Goal: Task Accomplishment & Management: Complete application form

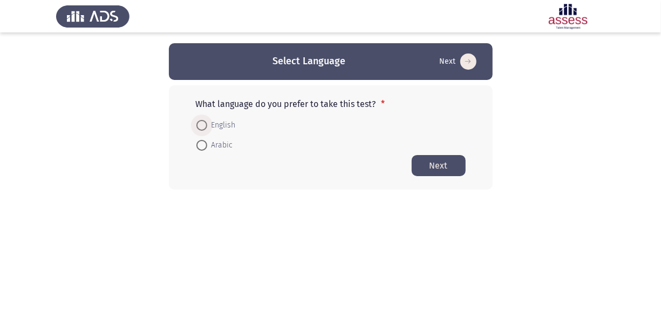
click at [204, 123] on span at bounding box center [202, 125] width 11 height 11
click at [204, 123] on input "English" at bounding box center [202, 125] width 11 height 11
radio input "true"
click at [434, 160] on button "Next" at bounding box center [439, 164] width 54 height 21
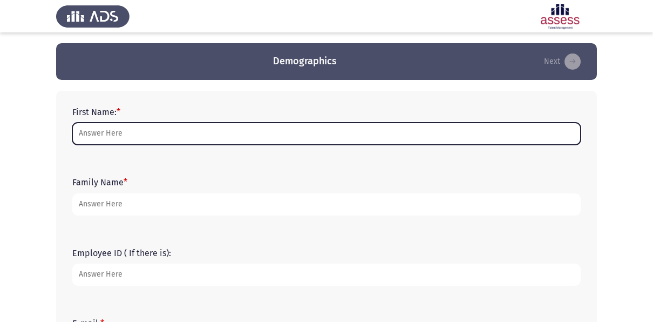
click at [107, 137] on input "First Name: *" at bounding box center [326, 134] width 509 height 22
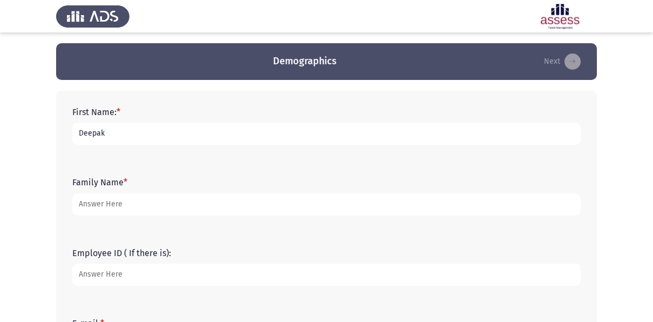
type input "Deepak"
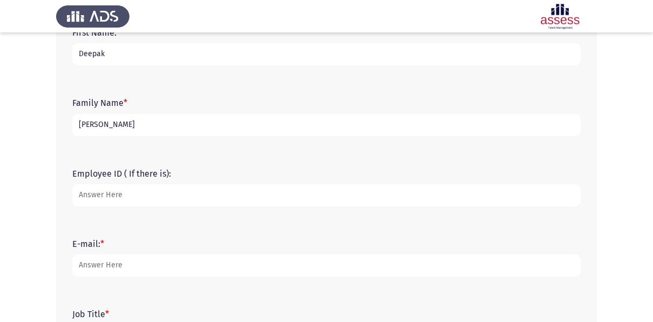
scroll to position [81, 0]
type input "[PERSON_NAME]"
click at [103, 185] on input "Employee ID ( If there is):" at bounding box center [326, 194] width 509 height 22
type input "20555"
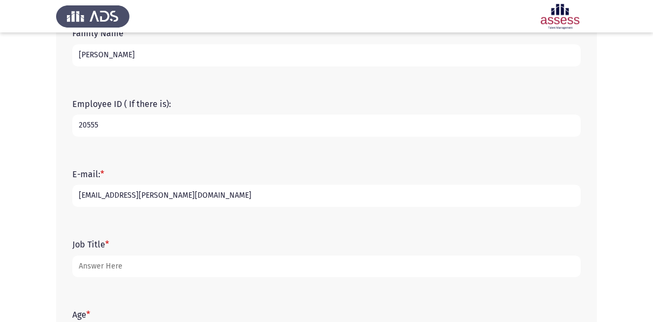
scroll to position [150, 0]
type input "[EMAIL_ADDRESS][PERSON_NAME][DOMAIN_NAME]"
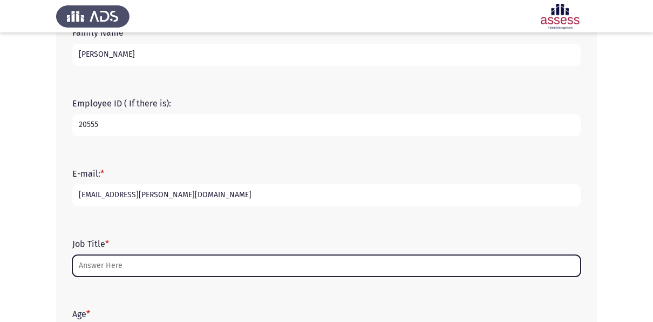
click at [110, 262] on input "Job Title *" at bounding box center [326, 266] width 509 height 22
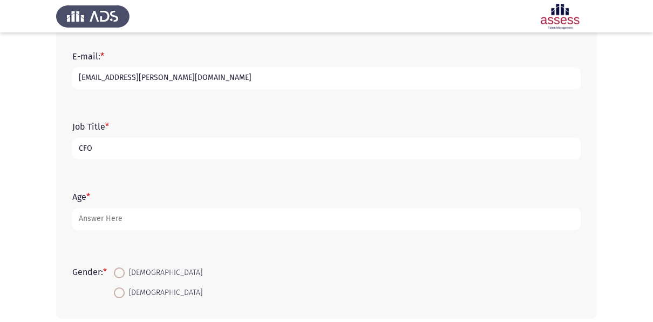
scroll to position [274, 0]
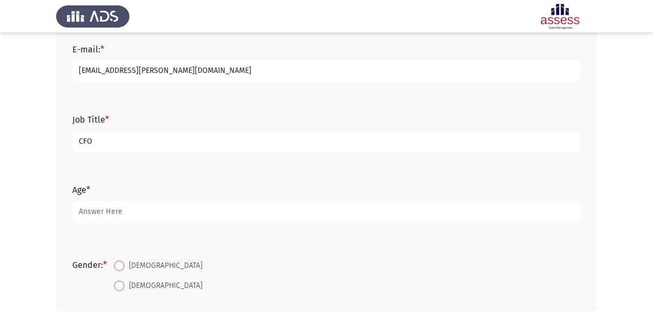
type input "CFO"
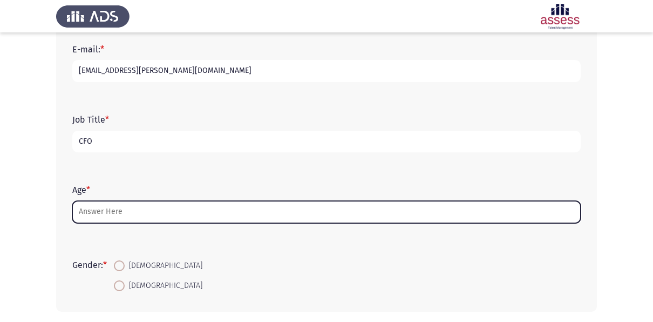
click at [98, 201] on input "Age *" at bounding box center [326, 212] width 509 height 22
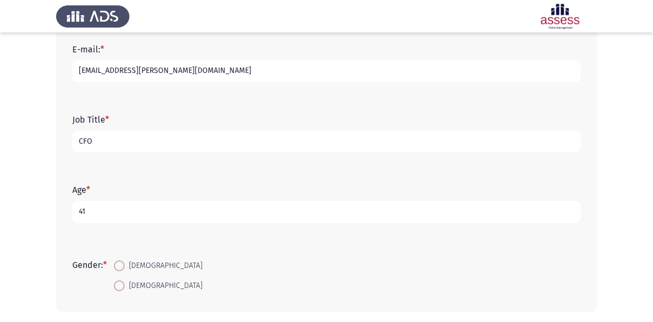
type input "41"
click at [117, 261] on span at bounding box center [119, 265] width 11 height 11
click at [117, 261] on input "[DEMOGRAPHIC_DATA]" at bounding box center [119, 265] width 11 height 11
radio input "true"
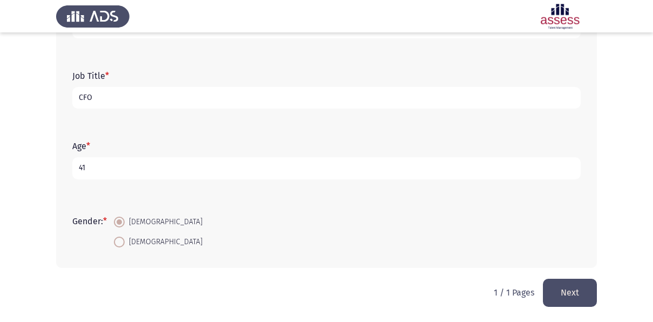
click at [569, 288] on button "Next" at bounding box center [570, 293] width 54 height 28
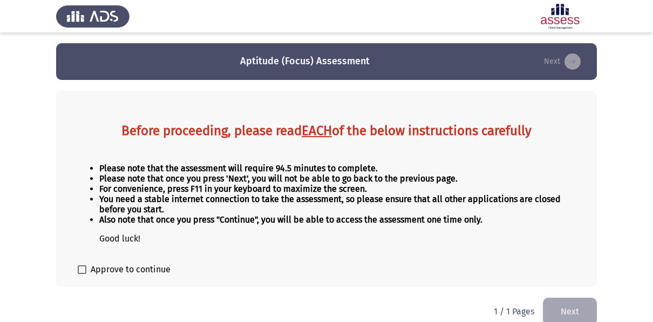
scroll to position [13, 0]
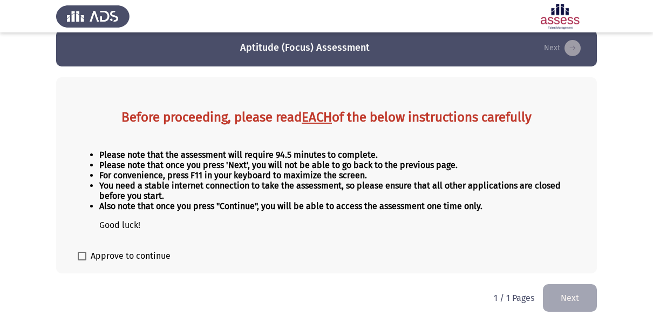
click at [84, 252] on span at bounding box center [82, 256] width 9 height 9
click at [82, 260] on input "Approve to continue" at bounding box center [82, 260] width 1 height 1
checkbox input "true"
click at [575, 303] on button "Next" at bounding box center [570, 298] width 54 height 28
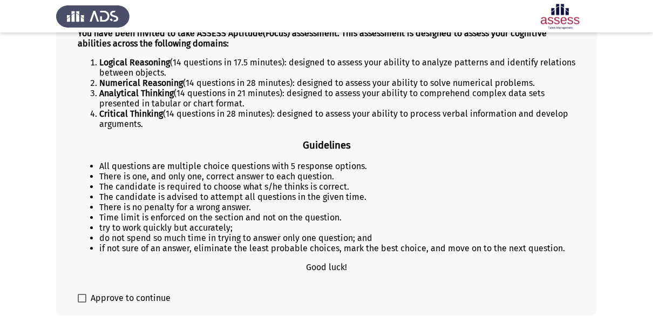
scroll to position [182, 0]
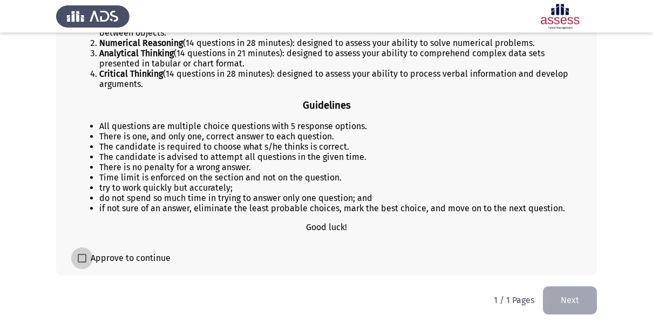
click at [86, 256] on span at bounding box center [82, 258] width 9 height 9
click at [82, 262] on input "Approve to continue" at bounding box center [82, 262] width 1 height 1
checkbox input "true"
click at [562, 295] on button "Next" at bounding box center [570, 300] width 54 height 28
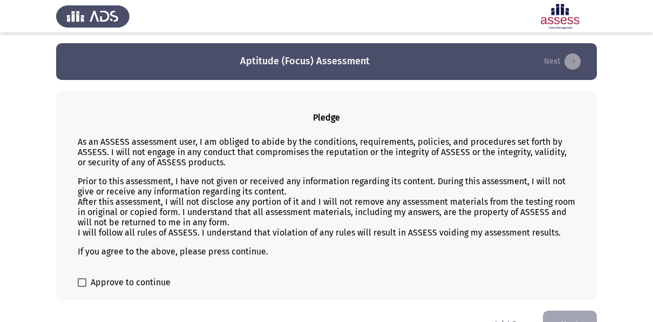
scroll to position [25, 0]
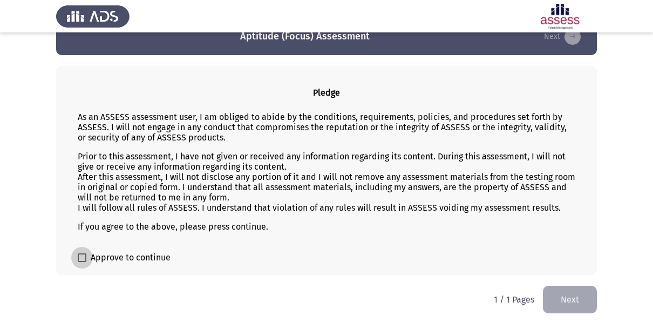
click at [84, 258] on span at bounding box center [82, 257] width 9 height 9
click at [82, 262] on input "Approve to continue" at bounding box center [82, 262] width 1 height 1
checkbox input "true"
click at [566, 299] on button "Next" at bounding box center [570, 300] width 54 height 28
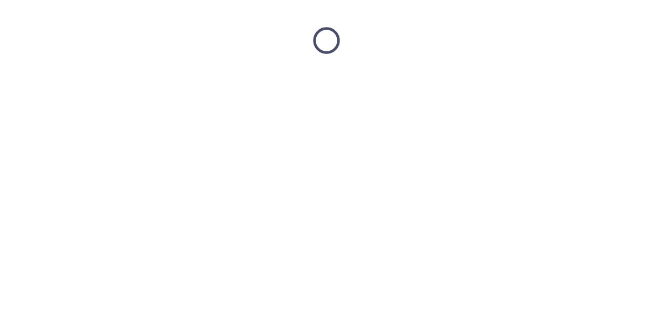
scroll to position [0, 0]
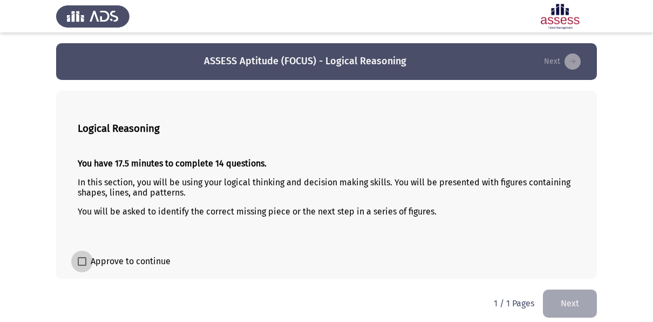
click at [83, 261] on span at bounding box center [82, 261] width 9 height 9
click at [82, 266] on input "Approve to continue" at bounding box center [82, 266] width 1 height 1
checkbox input "true"
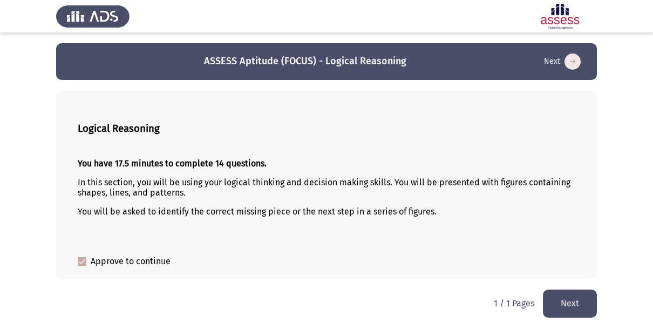
scroll to position [5, 0]
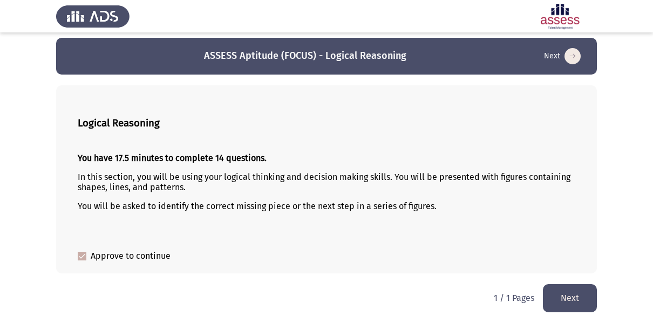
click at [557, 292] on button "Next" at bounding box center [570, 298] width 54 height 28
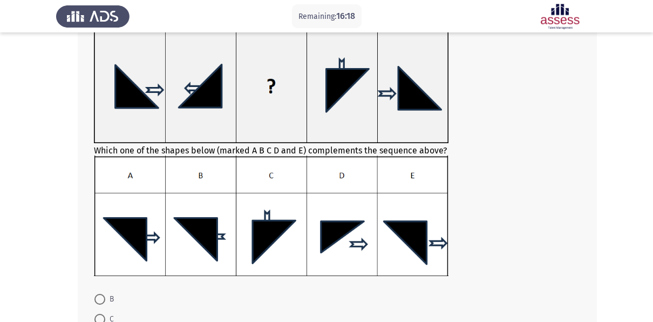
scroll to position [87, 0]
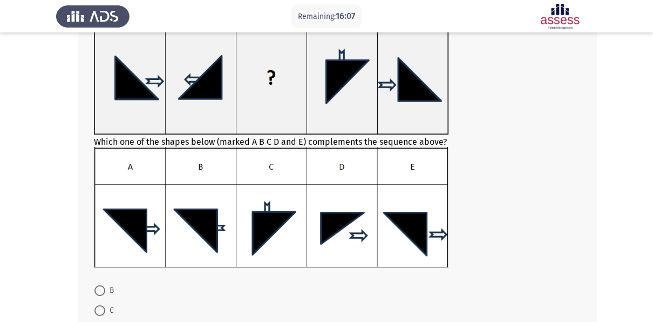
click at [208, 221] on img at bounding box center [271, 207] width 355 height 120
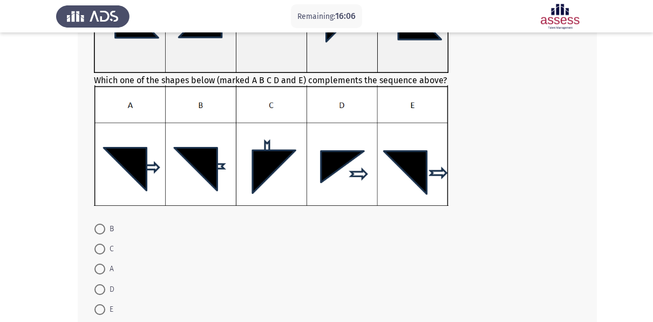
scroll to position [149, 0]
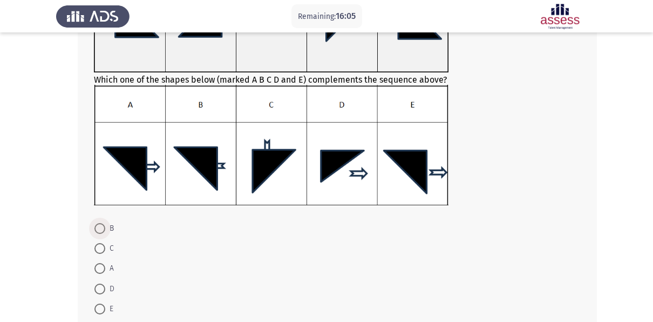
click at [99, 227] on span at bounding box center [99, 228] width 11 height 11
click at [99, 227] on input "B" at bounding box center [99, 228] width 11 height 11
radio input "true"
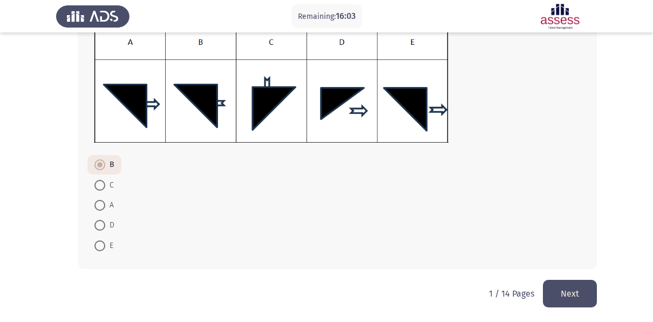
click at [565, 296] on button "Next" at bounding box center [570, 294] width 54 height 28
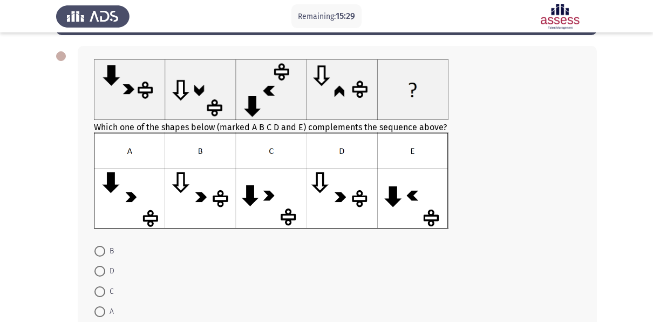
scroll to position [32, 0]
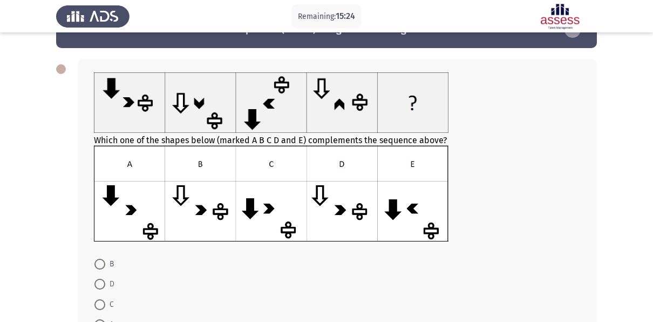
click at [257, 242] on div at bounding box center [337, 194] width 487 height 98
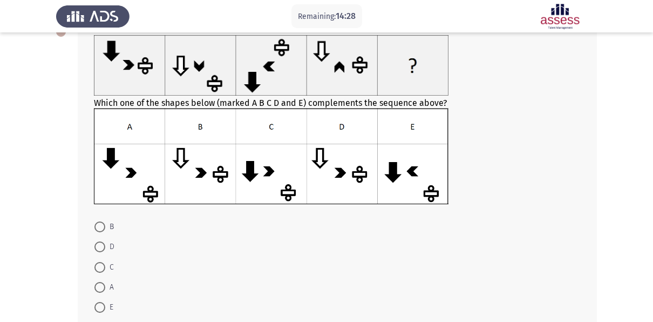
scroll to position [60, 0]
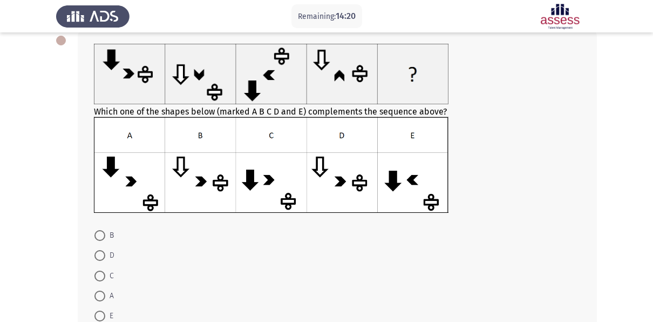
drag, startPoint x: 454, startPoint y: 148, endPoint x: 402, endPoint y: 176, distance: 59.2
click at [402, 176] on div at bounding box center [337, 166] width 487 height 98
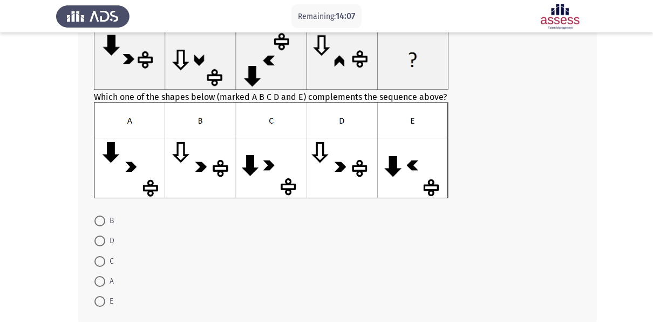
scroll to position [72, 0]
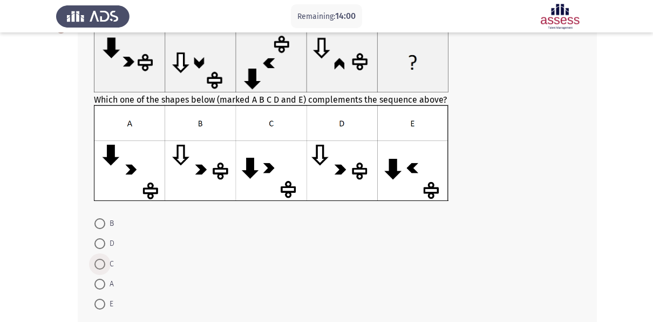
click at [104, 265] on span at bounding box center [99, 264] width 11 height 11
click at [104, 265] on input "C" at bounding box center [99, 264] width 11 height 11
radio input "true"
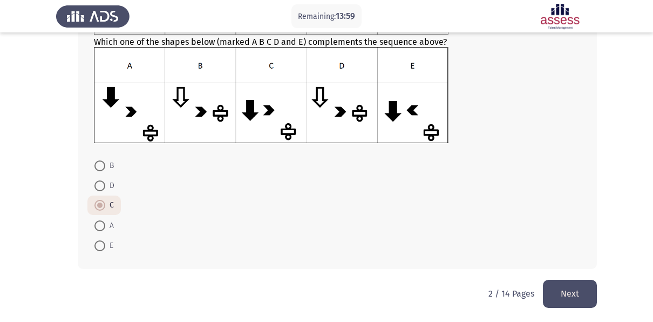
click at [458, 278] on div "Which one of the shapes below (marked A B C D and E) complements the sequence a…" at bounding box center [326, 115] width 541 height 330
click at [570, 299] on button "Next" at bounding box center [570, 294] width 54 height 28
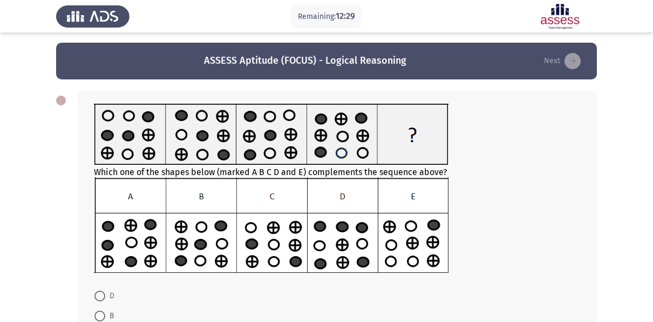
scroll to position [52, 0]
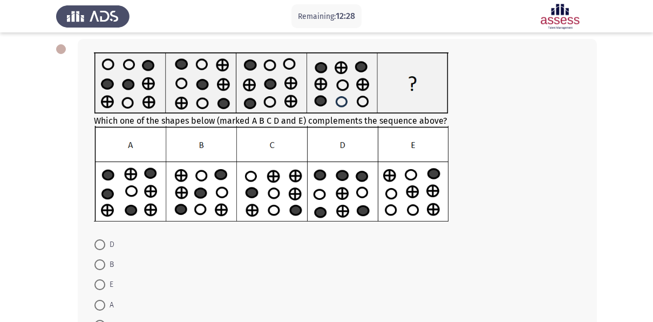
click at [99, 262] on span at bounding box center [99, 264] width 11 height 11
click at [99, 262] on input "B" at bounding box center [99, 264] width 11 height 11
radio input "true"
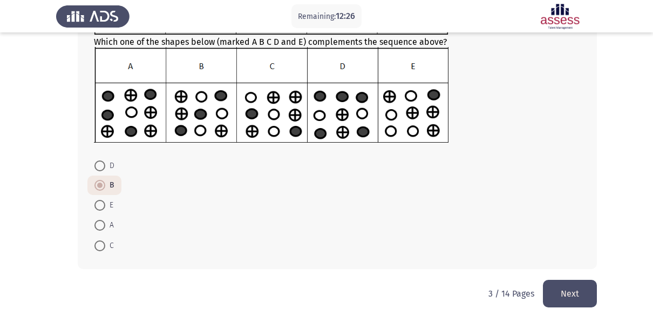
click at [567, 292] on button "Next" at bounding box center [570, 294] width 54 height 28
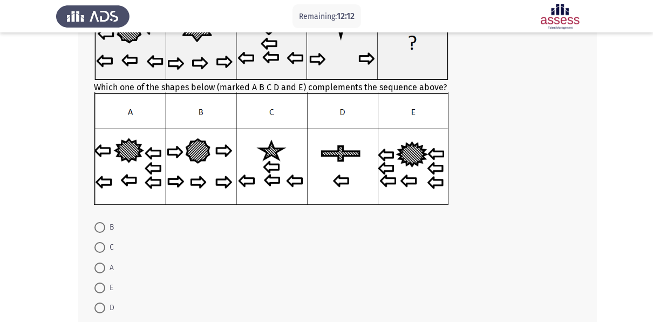
scroll to position [102, 0]
click at [99, 303] on span at bounding box center [99, 307] width 11 height 11
click at [99, 303] on input "D" at bounding box center [99, 307] width 11 height 11
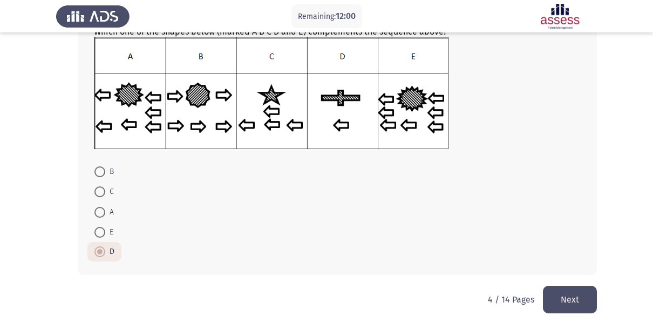
scroll to position [159, 0]
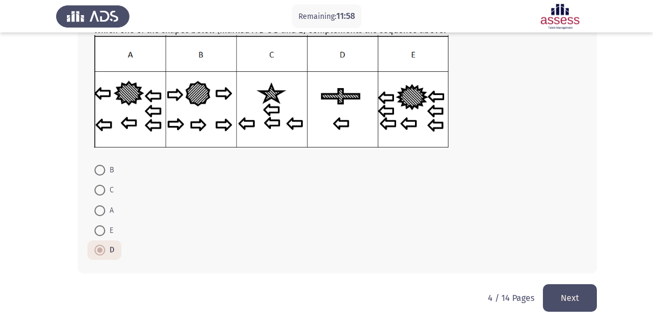
click at [549, 296] on button "Next" at bounding box center [570, 298] width 54 height 28
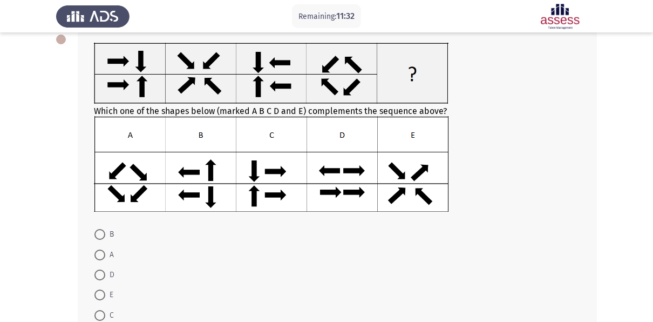
scroll to position [63, 0]
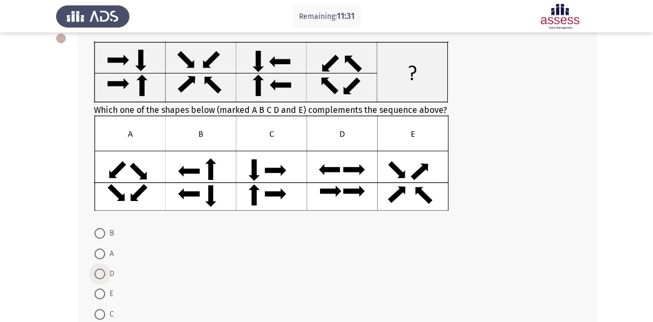
click at [101, 274] on span at bounding box center [99, 273] width 11 height 11
click at [101, 274] on input "D" at bounding box center [99, 273] width 11 height 11
radio input "true"
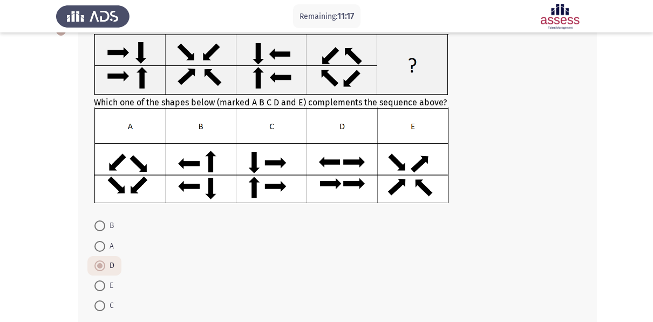
scroll to position [130, 0]
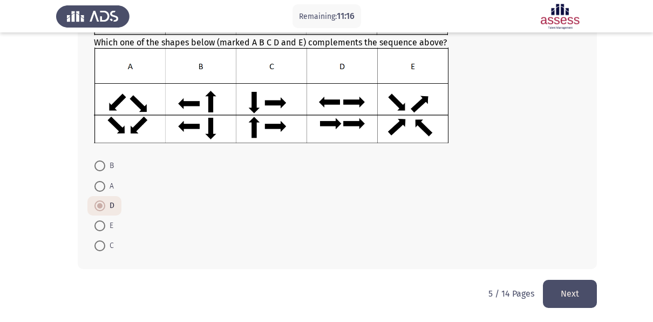
click at [570, 287] on button "Next" at bounding box center [570, 294] width 54 height 28
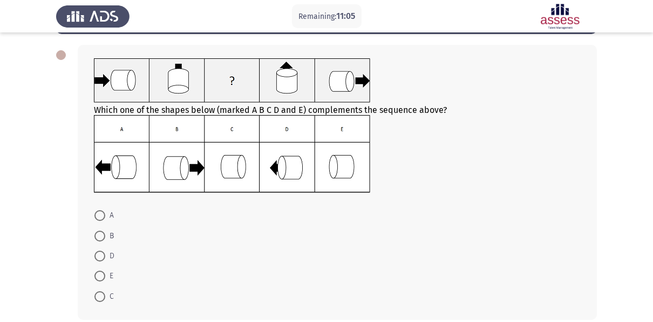
scroll to position [48, 0]
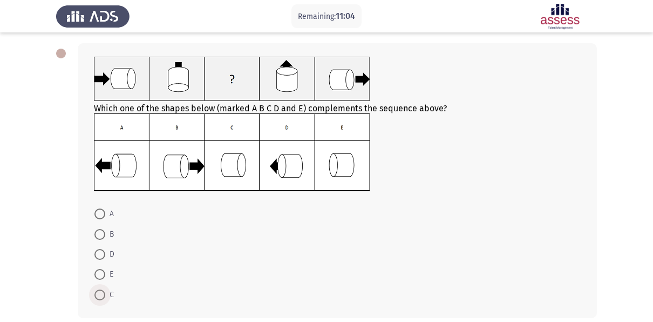
click at [102, 296] on span at bounding box center [99, 294] width 11 height 11
click at [102, 296] on input "C" at bounding box center [99, 294] width 11 height 11
radio input "true"
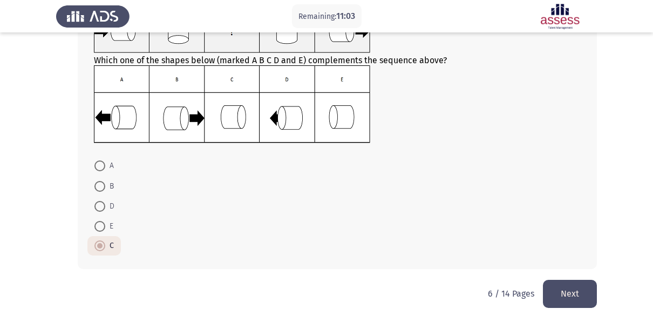
click at [564, 283] on button "Next" at bounding box center [570, 294] width 54 height 28
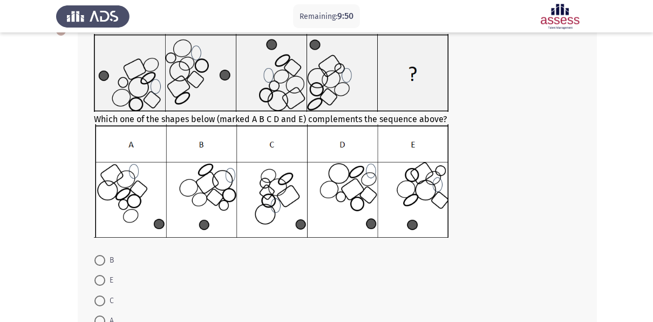
scroll to position [102, 0]
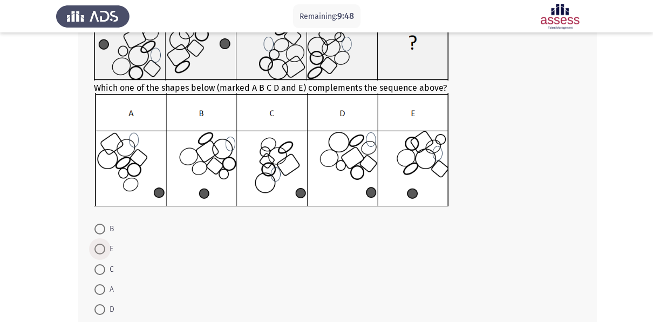
click at [97, 247] on span at bounding box center [99, 249] width 11 height 11
click at [97, 247] on input "E" at bounding box center [99, 249] width 11 height 11
radio input "true"
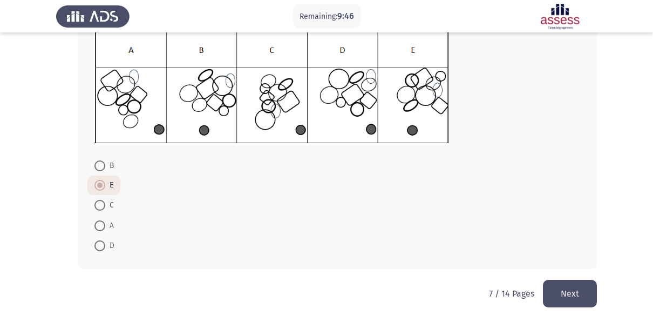
click at [584, 289] on button "Next" at bounding box center [570, 294] width 54 height 28
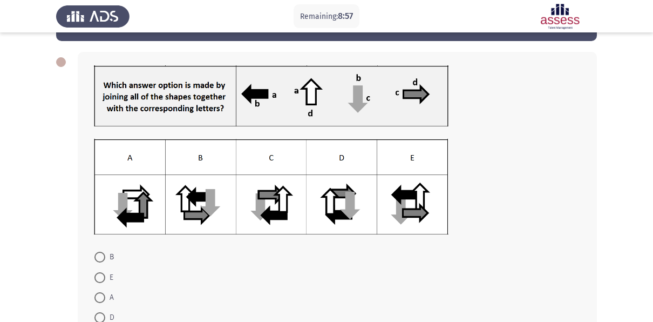
scroll to position [108, 0]
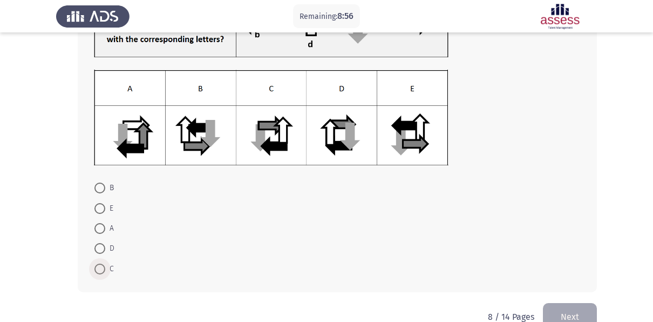
click at [101, 271] on span at bounding box center [99, 269] width 11 height 11
click at [101, 271] on input "C" at bounding box center [99, 269] width 11 height 11
radio input "true"
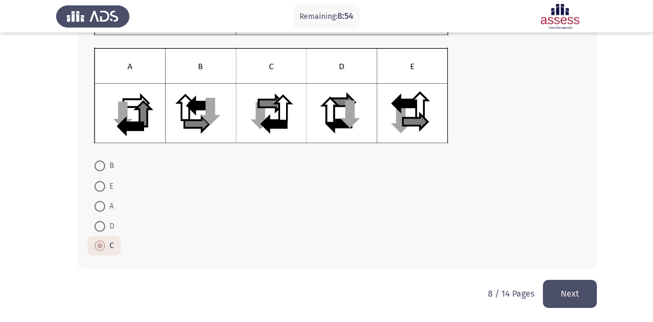
click at [553, 280] on button "Next" at bounding box center [570, 294] width 54 height 28
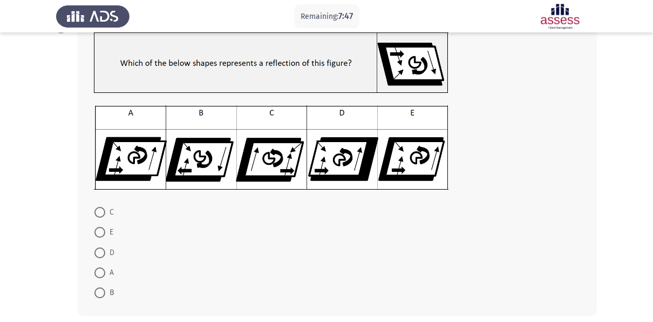
scroll to position [73, 0]
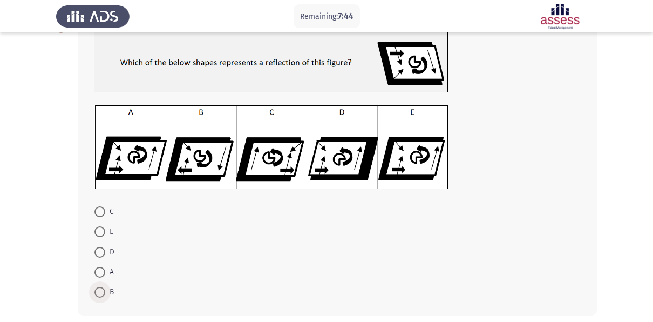
click at [100, 288] on span at bounding box center [99, 292] width 11 height 11
click at [100, 288] on input "B" at bounding box center [99, 292] width 11 height 11
radio input "true"
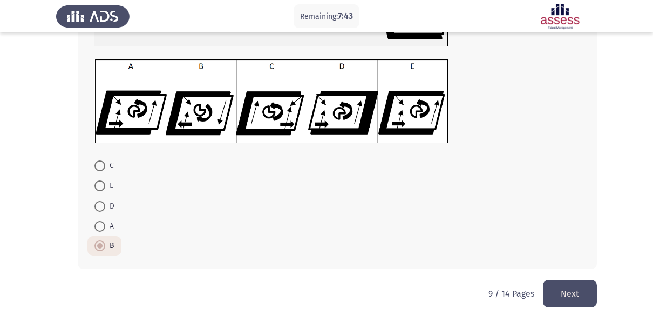
click at [560, 280] on button "Next" at bounding box center [570, 294] width 54 height 28
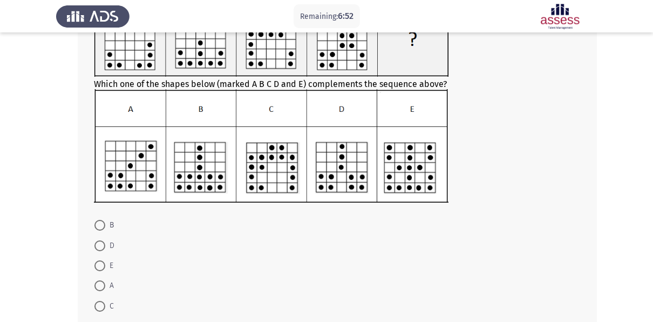
scroll to position [106, 0]
click at [105, 306] on span at bounding box center [99, 305] width 11 height 11
click at [105, 306] on input "C" at bounding box center [99, 305] width 11 height 11
radio input "true"
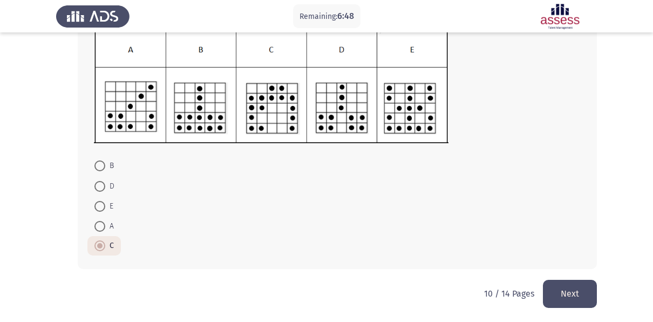
click at [565, 286] on button "Next" at bounding box center [570, 294] width 54 height 28
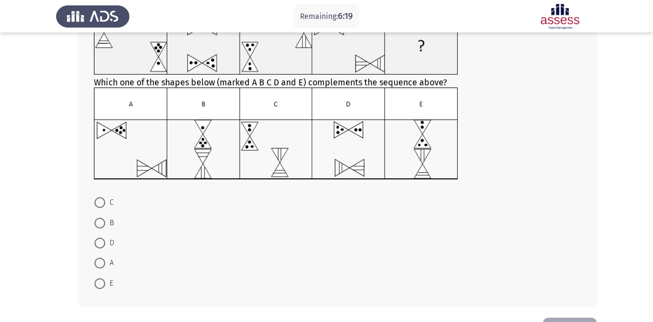
scroll to position [90, 0]
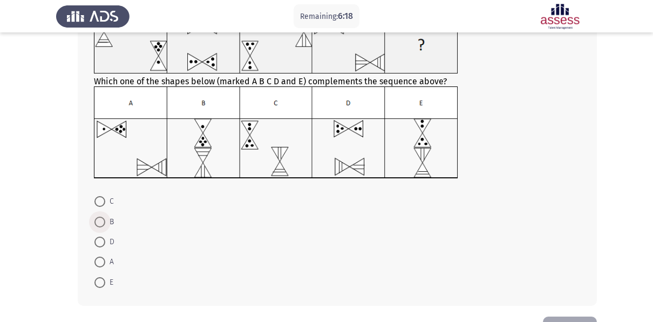
click at [99, 221] on span at bounding box center [99, 222] width 11 height 11
click at [99, 221] on input "B" at bounding box center [99, 222] width 11 height 11
radio input "true"
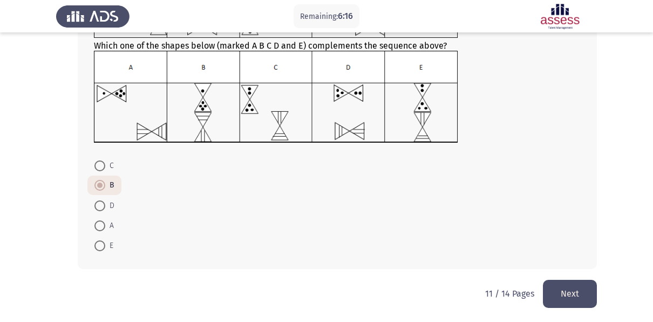
click at [551, 299] on button "Next" at bounding box center [570, 294] width 54 height 28
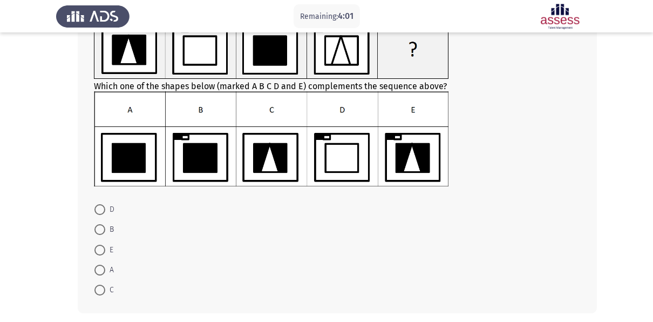
scroll to position [87, 0]
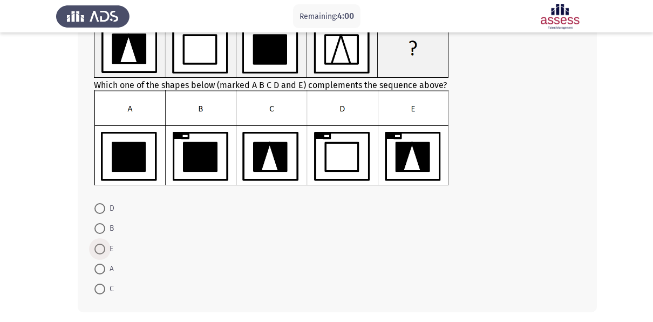
click at [100, 244] on span at bounding box center [99, 249] width 11 height 11
click at [100, 244] on input "E" at bounding box center [99, 249] width 11 height 11
radio input "true"
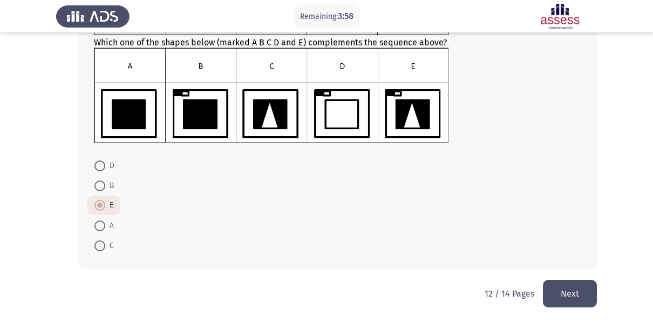
click at [566, 292] on button "Next" at bounding box center [570, 294] width 54 height 28
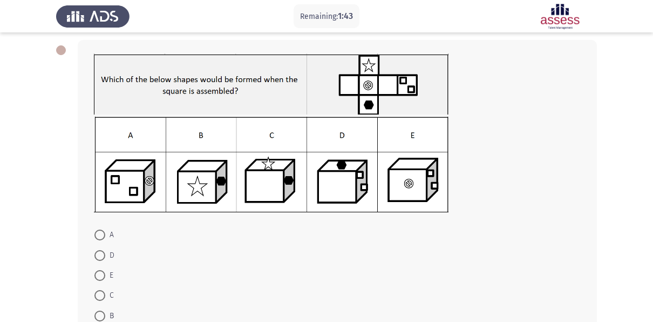
scroll to position [121, 0]
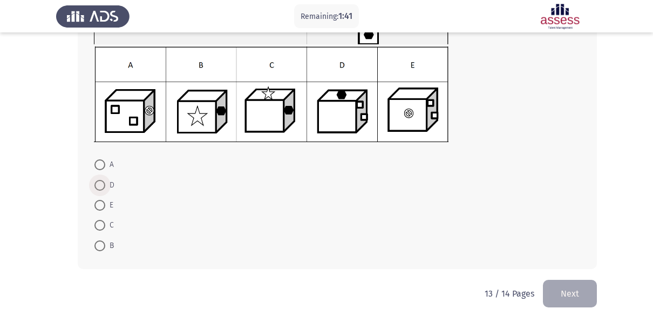
click at [102, 182] on span at bounding box center [99, 185] width 11 height 11
click at [102, 182] on input "D" at bounding box center [99, 185] width 11 height 11
radio input "true"
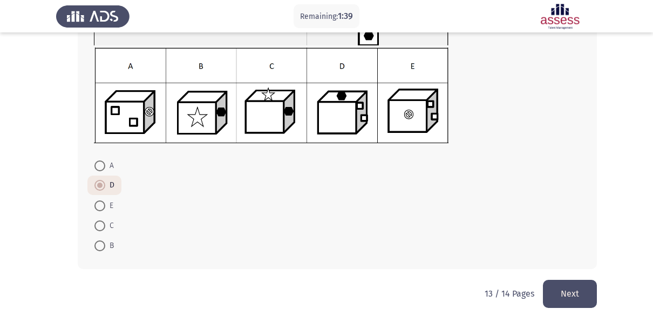
click at [561, 289] on button "Next" at bounding box center [570, 294] width 54 height 28
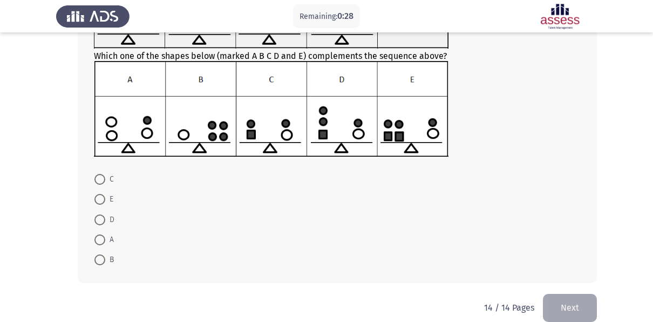
scroll to position [119, 0]
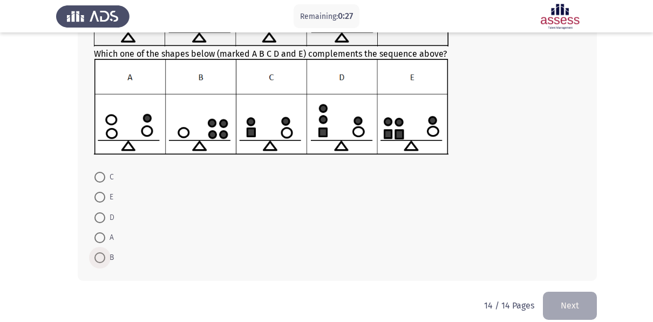
click at [99, 255] on span at bounding box center [99, 257] width 11 height 11
click at [99, 255] on input "B" at bounding box center [99, 257] width 11 height 11
radio input "true"
click at [566, 295] on button "Next" at bounding box center [570, 305] width 54 height 28
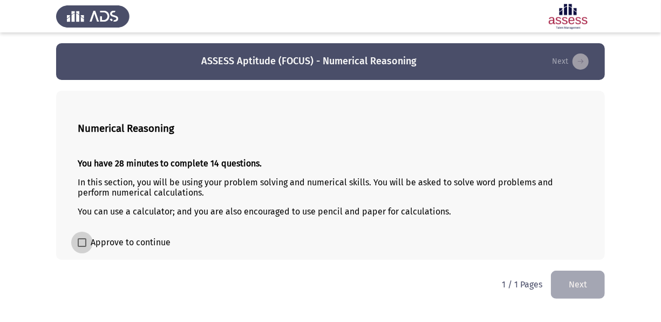
click at [82, 246] on label "Approve to continue" at bounding box center [124, 242] width 93 height 13
click at [82, 247] on input "Approve to continue" at bounding box center [82, 247] width 1 height 1
checkbox input "true"
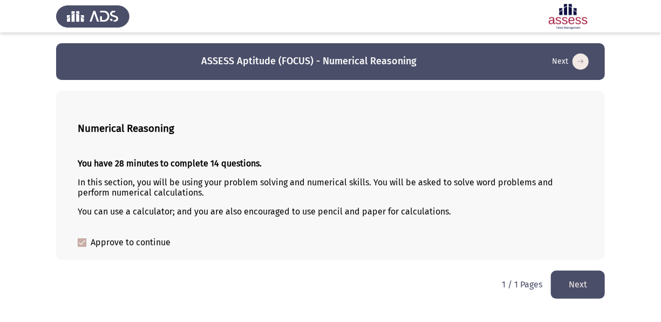
click at [568, 287] on button "Next" at bounding box center [578, 285] width 54 height 28
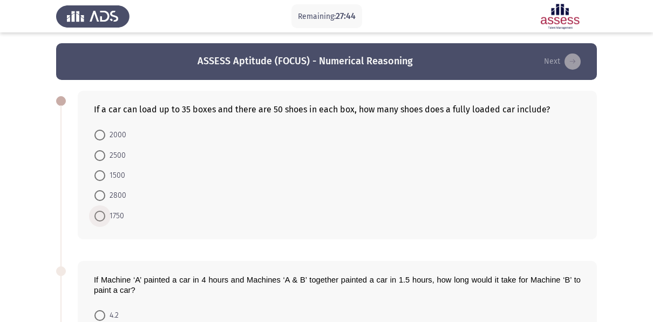
click at [97, 214] on span at bounding box center [99, 216] width 11 height 11
click at [97, 214] on input "1750" at bounding box center [99, 216] width 11 height 11
radio input "true"
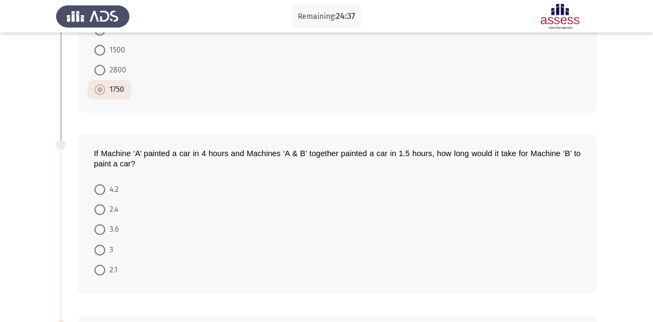
scroll to position [168, 0]
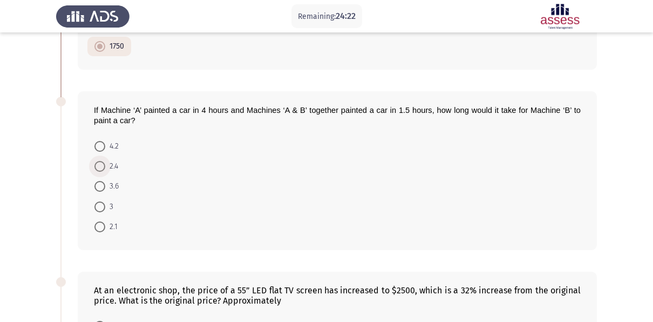
click at [103, 168] on span at bounding box center [99, 166] width 11 height 11
click at [103, 168] on input "2.4" at bounding box center [99, 166] width 11 height 11
radio input "true"
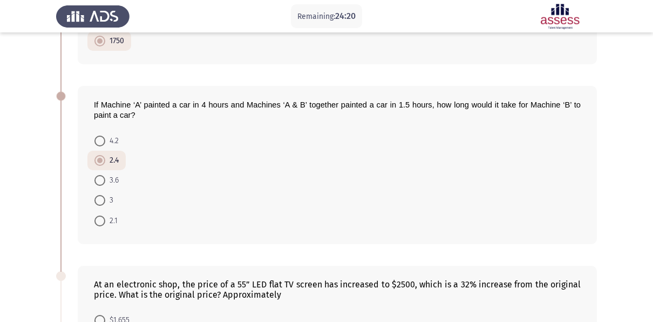
scroll to position [173, 0]
click at [102, 216] on span at bounding box center [99, 221] width 11 height 11
click at [102, 216] on input "2.1" at bounding box center [99, 221] width 11 height 11
radio input "true"
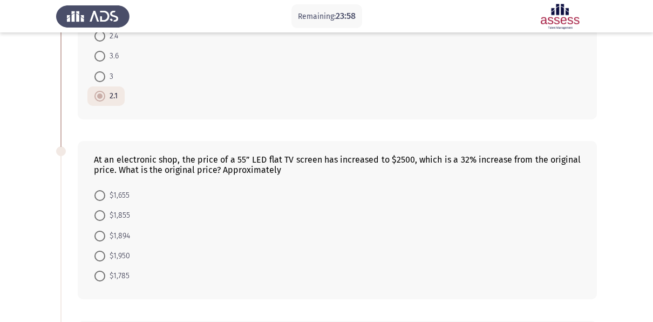
scroll to position [309, 0]
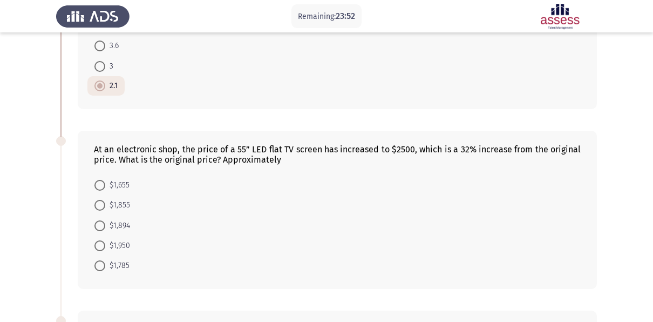
click at [236, 161] on div "At an electronic shop, the price of a 55” LED flat TV screen has increased to $…" at bounding box center [337, 154] width 487 height 21
click at [105, 226] on span at bounding box center [99, 225] width 11 height 11
click at [105, 226] on input "$1,894" at bounding box center [99, 225] width 11 height 11
radio input "true"
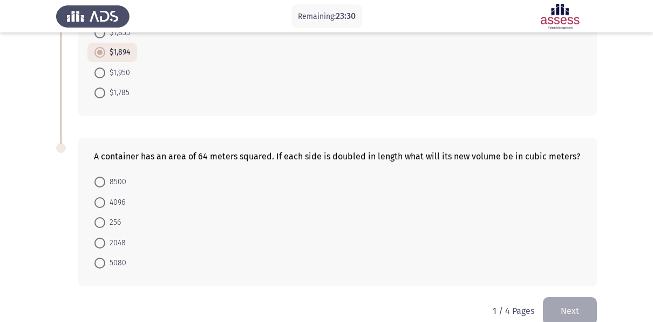
scroll to position [482, 0]
click at [256, 154] on div "A container has an area of 64 meters squared. If each side is doubled in length…" at bounding box center [337, 156] width 487 height 10
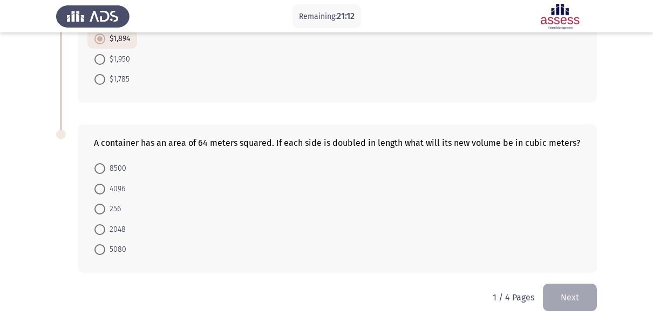
scroll to position [483, 0]
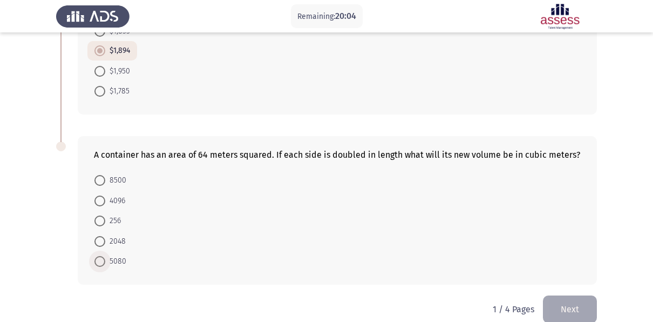
click at [98, 258] on span at bounding box center [99, 261] width 11 height 11
click at [98, 258] on input "5080" at bounding box center [99, 261] width 11 height 11
radio input "true"
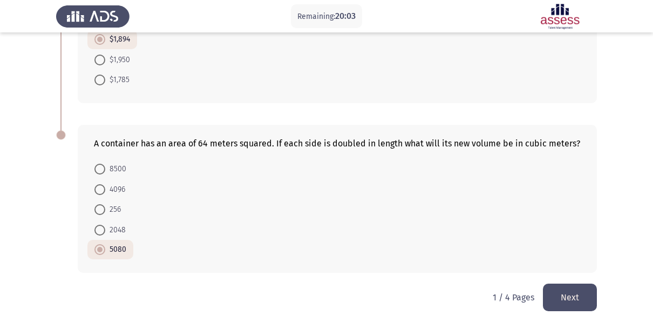
click at [560, 299] on button "Next" at bounding box center [570, 297] width 54 height 28
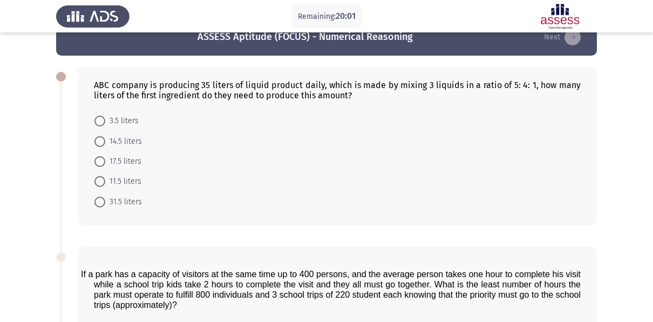
scroll to position [25, 0]
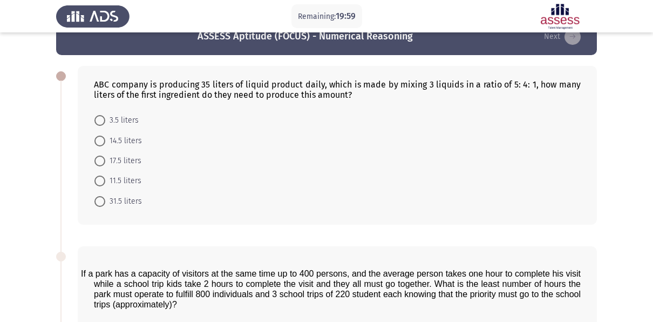
click at [237, 90] on div "ABC company is producing 35 liters of liquid product daily, which is made by mi…" at bounding box center [337, 89] width 487 height 21
click at [101, 160] on span at bounding box center [99, 161] width 11 height 11
click at [101, 160] on input "17.5 liters" at bounding box center [99, 161] width 11 height 11
radio input "true"
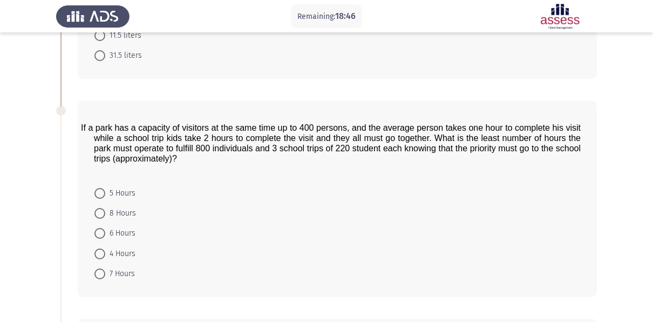
scroll to position [170, 0]
click at [105, 188] on span at bounding box center [99, 192] width 11 height 11
click at [105, 188] on input "5 Hours" at bounding box center [99, 192] width 11 height 11
radio input "true"
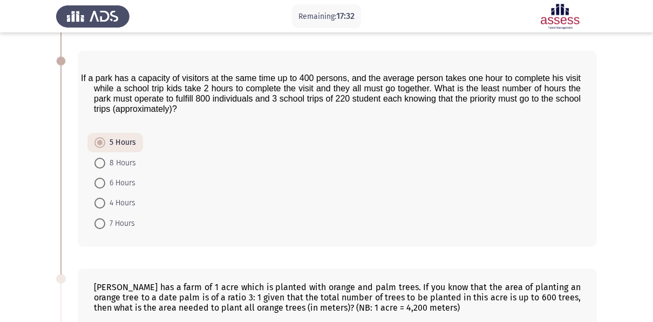
scroll to position [214, 0]
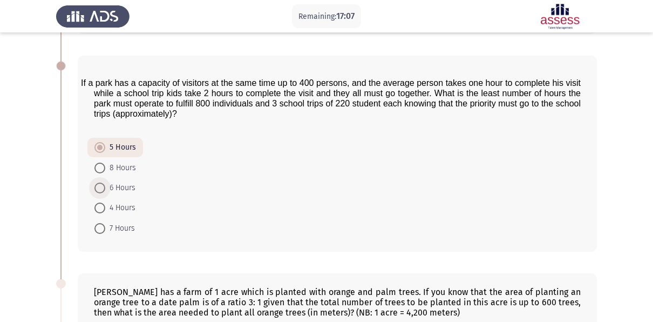
click at [100, 187] on span at bounding box center [99, 188] width 11 height 11
click at [100, 187] on input "6 Hours" at bounding box center [99, 188] width 11 height 11
radio input "true"
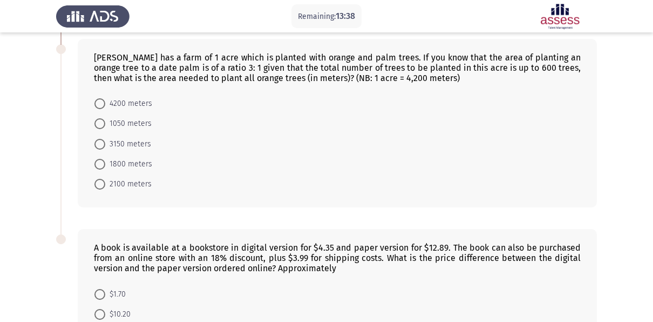
scroll to position [420, 0]
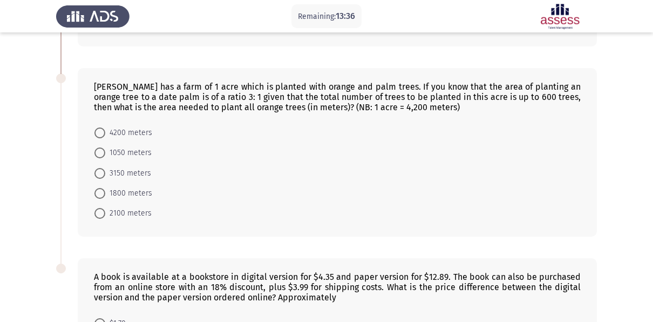
click at [100, 168] on span at bounding box center [99, 173] width 11 height 11
click at [100, 168] on input "3150 meters" at bounding box center [99, 173] width 11 height 11
radio input "true"
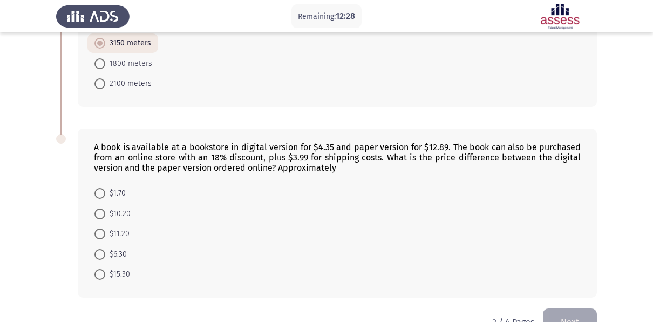
scroll to position [549, 0]
click at [103, 208] on span at bounding box center [99, 213] width 11 height 11
click at [103, 208] on input "$10.20" at bounding box center [99, 213] width 11 height 11
radio input "true"
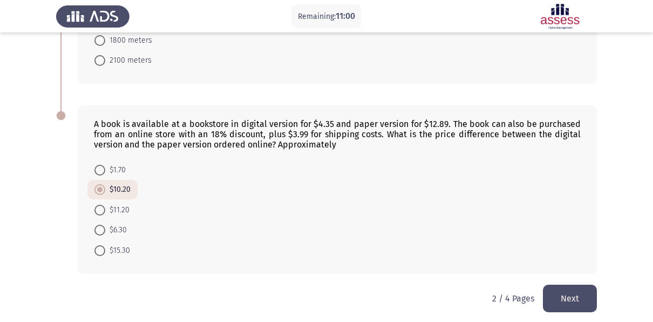
click at [562, 304] on button "Next" at bounding box center [570, 299] width 54 height 28
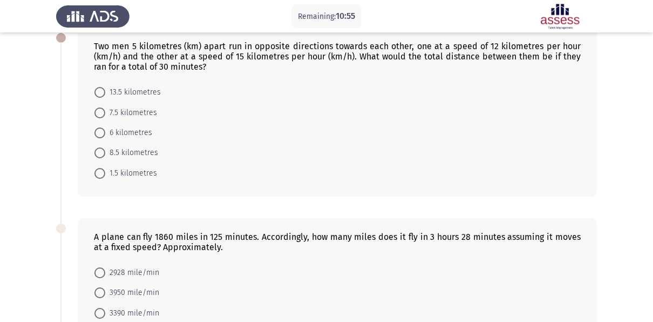
scroll to position [0, 0]
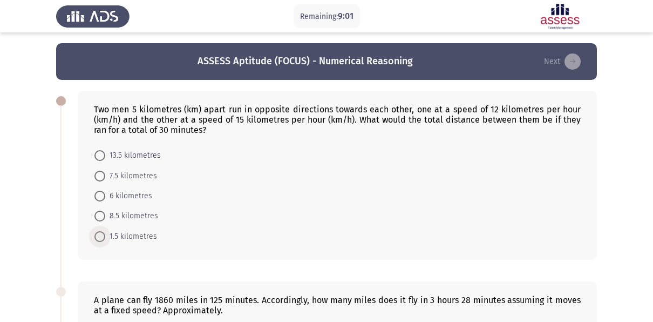
click at [99, 234] on span at bounding box center [99, 236] width 11 height 11
click at [99, 234] on input "1.5 kilometres" at bounding box center [99, 236] width 11 height 11
radio input "true"
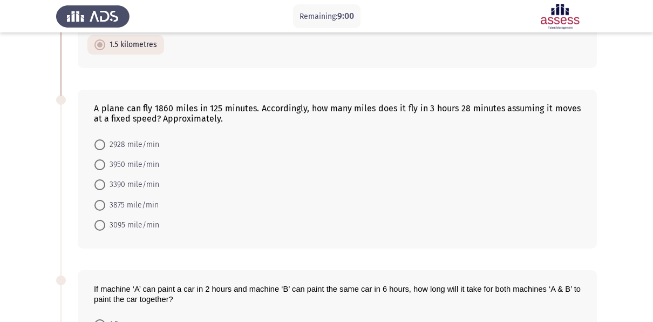
scroll to position [192, 0]
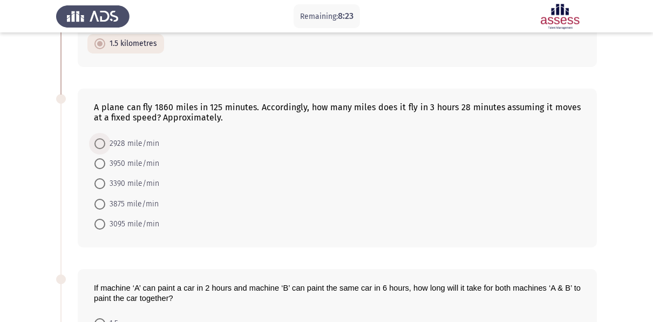
click at [103, 144] on span at bounding box center [99, 143] width 11 height 11
click at [103, 144] on input "2928 mile/min" at bounding box center [99, 143] width 11 height 11
radio input "true"
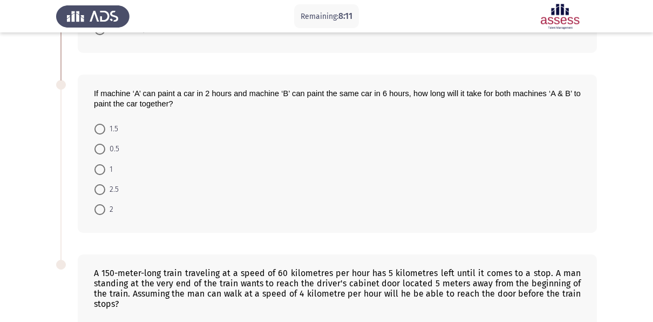
scroll to position [390, 0]
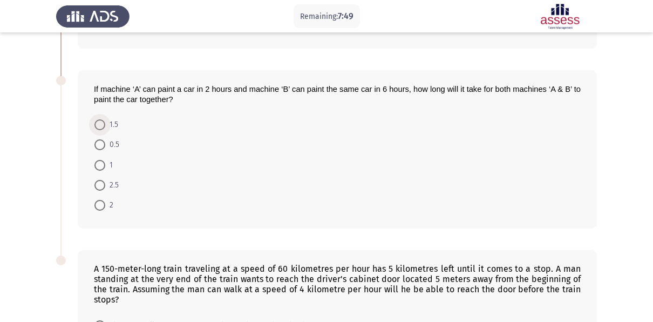
click at [98, 121] on span at bounding box center [99, 124] width 11 height 11
click at [98, 121] on input "1.5" at bounding box center [99, 124] width 11 height 11
radio input "true"
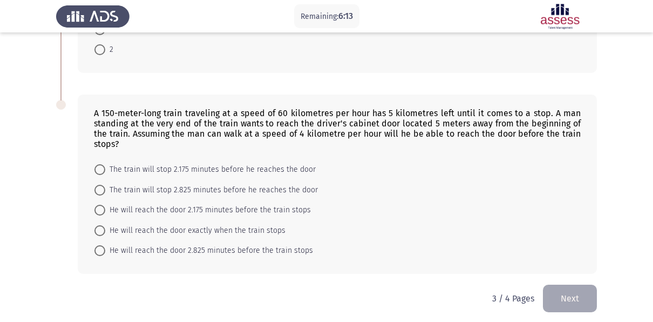
scroll to position [545, 0]
click at [101, 227] on span at bounding box center [99, 230] width 11 height 11
click at [101, 227] on input "He will reach the door exactly when the train stops" at bounding box center [99, 230] width 11 height 11
radio input "true"
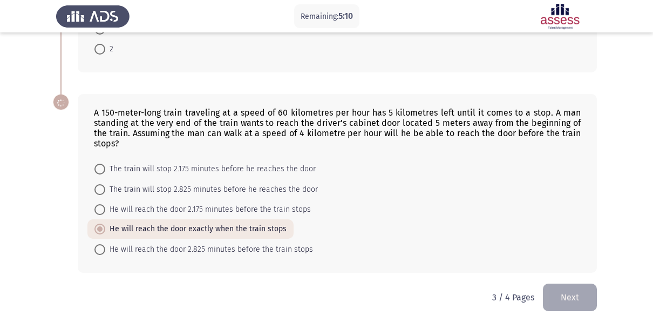
scroll to position [544, 0]
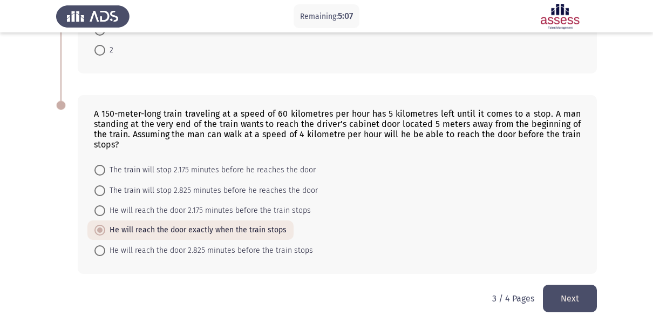
click at [560, 294] on button "Next" at bounding box center [570, 299] width 54 height 28
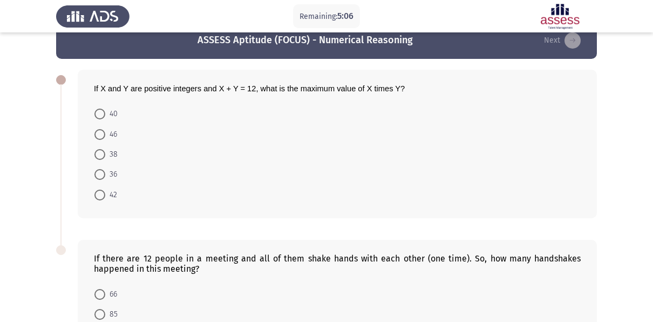
scroll to position [28, 0]
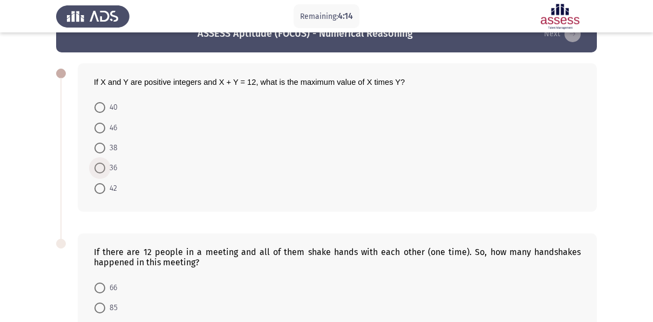
click at [102, 166] on span at bounding box center [99, 168] width 11 height 11
click at [102, 166] on input "36" at bounding box center [99, 168] width 11 height 11
radio input "true"
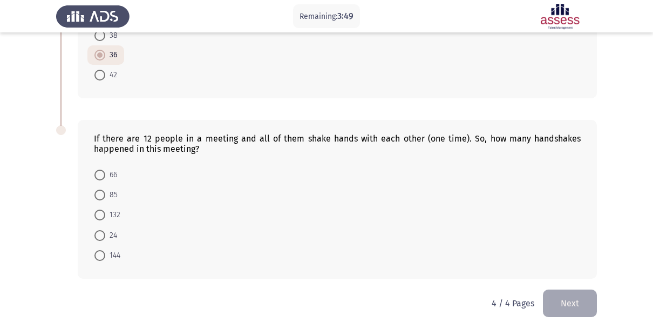
scroll to position [148, 0]
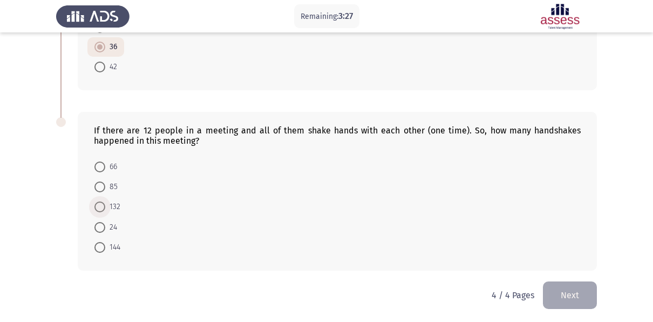
click at [101, 202] on span at bounding box center [99, 206] width 11 height 11
click at [101, 202] on input "132" at bounding box center [99, 206] width 11 height 11
radio input "true"
click at [591, 287] on button "Next" at bounding box center [570, 295] width 54 height 28
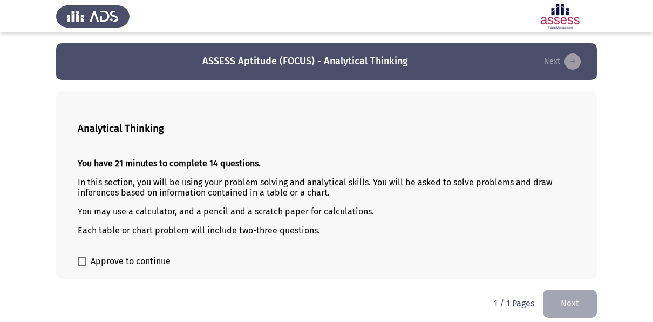
scroll to position [5, 0]
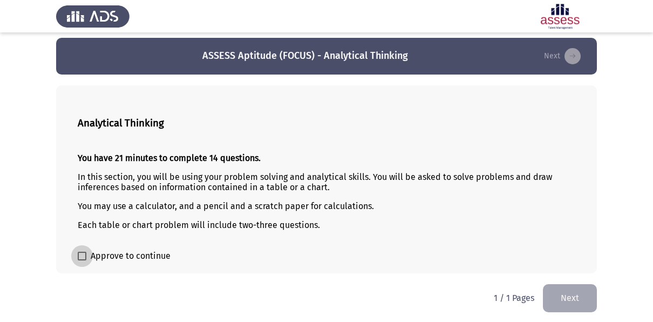
click at [78, 258] on span at bounding box center [82, 256] width 9 height 9
click at [82, 260] on input "Approve to continue" at bounding box center [82, 260] width 1 height 1
checkbox input "true"
click at [500, 244] on div "Analytical Thinking You have 21 minutes to complete 14 questions. In this secti…" at bounding box center [326, 179] width 541 height 188
click at [568, 309] on button "Next" at bounding box center [570, 298] width 54 height 28
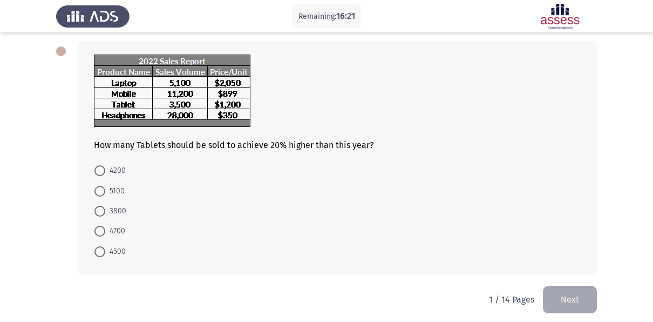
scroll to position [50, 0]
click at [104, 165] on span at bounding box center [99, 170] width 11 height 11
click at [104, 165] on input "4200" at bounding box center [99, 170] width 11 height 11
radio input "true"
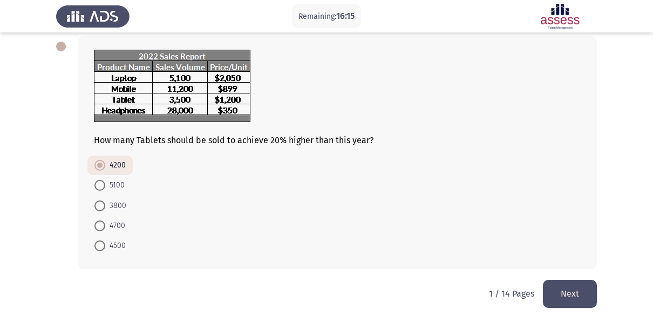
click at [572, 288] on button "Next" at bounding box center [570, 294] width 54 height 28
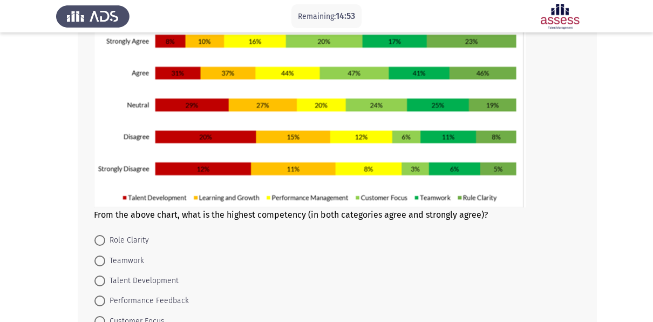
scroll to position [105, 0]
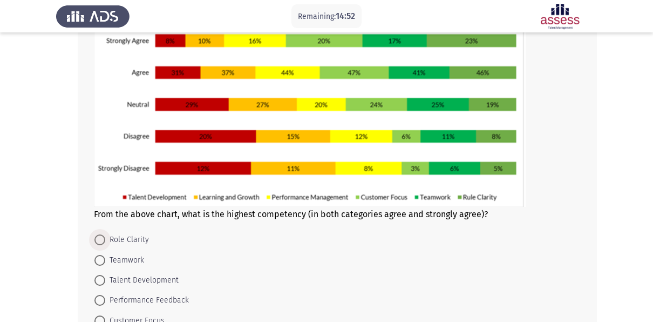
click at [98, 240] on span at bounding box center [99, 239] width 11 height 11
click at [98, 240] on input "Role Clarity" at bounding box center [99, 239] width 11 height 11
radio input "true"
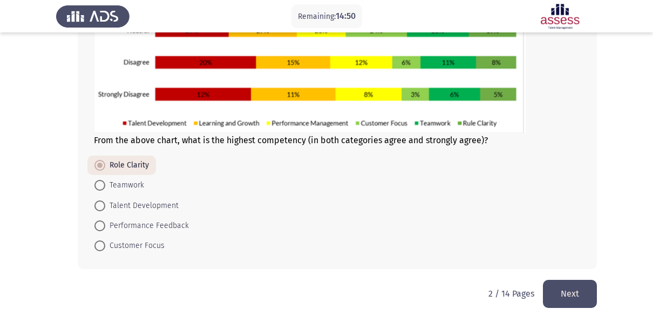
click at [568, 290] on button "Next" at bounding box center [570, 294] width 54 height 28
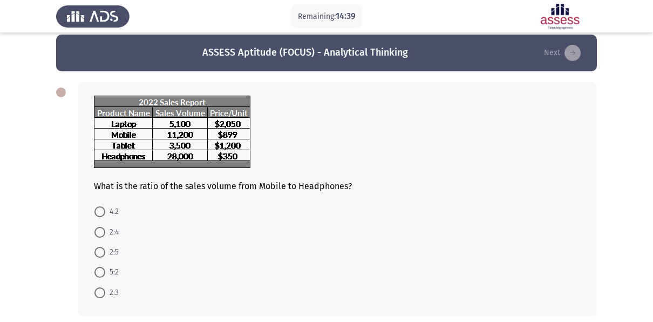
scroll to position [11, 0]
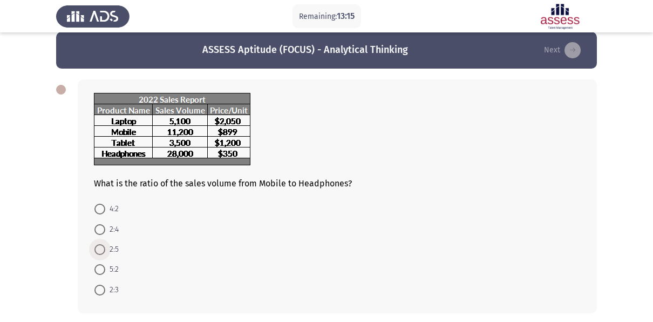
click at [99, 247] on span at bounding box center [99, 249] width 11 height 11
click at [99, 247] on input "2:5" at bounding box center [99, 249] width 11 height 11
radio input "true"
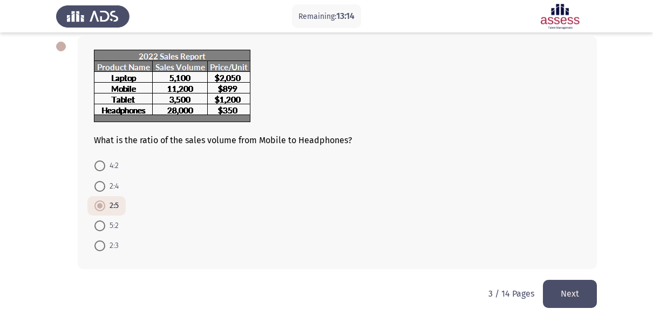
click at [566, 282] on button "Next" at bounding box center [570, 294] width 54 height 28
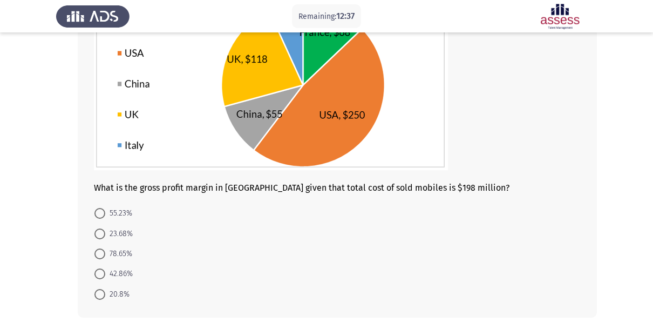
scroll to position [127, 0]
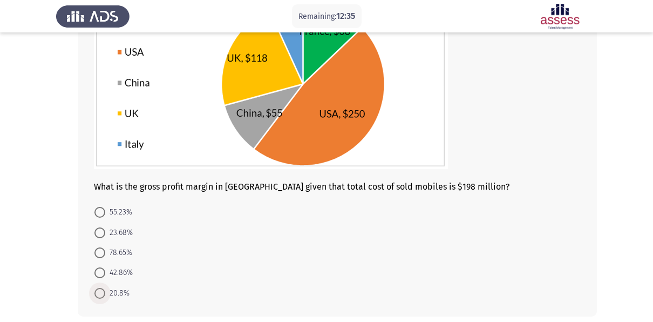
click at [105, 290] on span "20.8%" at bounding box center [117, 293] width 24 height 13
click at [105, 290] on input "20.8%" at bounding box center [99, 293] width 11 height 11
radio input "true"
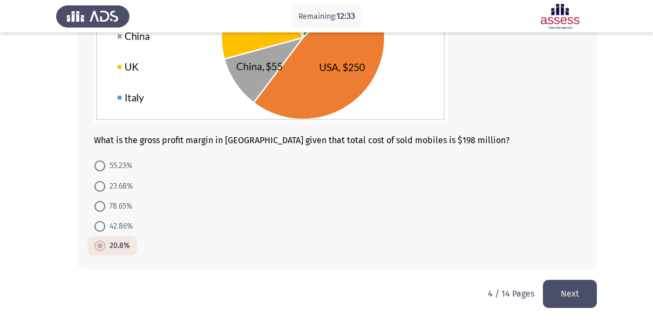
click at [564, 295] on button "Next" at bounding box center [570, 294] width 54 height 28
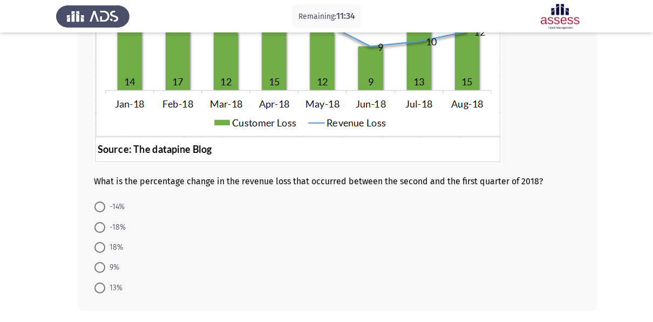
scroll to position [173, 0]
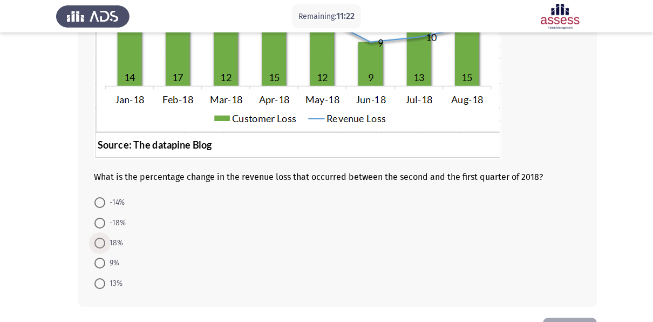
click at [99, 245] on span at bounding box center [99, 243] width 11 height 11
click at [99, 245] on input "18%" at bounding box center [99, 243] width 11 height 11
radio input "true"
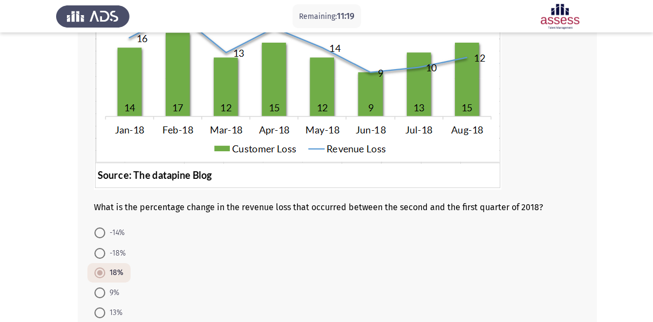
scroll to position [142, 0]
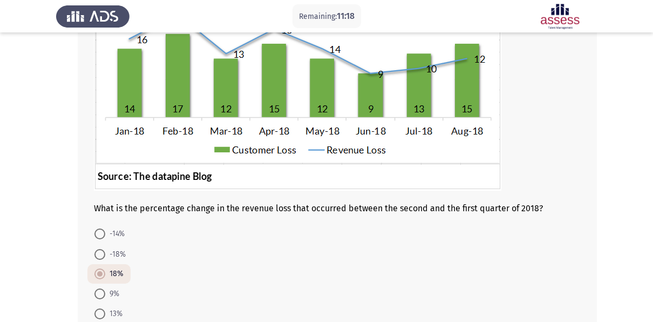
click at [97, 253] on span at bounding box center [99, 254] width 11 height 11
click at [97, 253] on input "-18%" at bounding box center [99, 254] width 11 height 11
radio input "true"
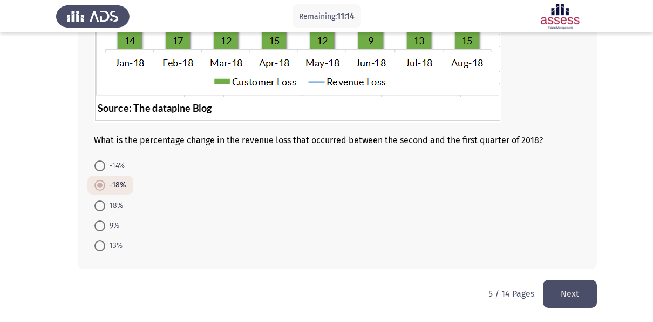
scroll to position [209, 0]
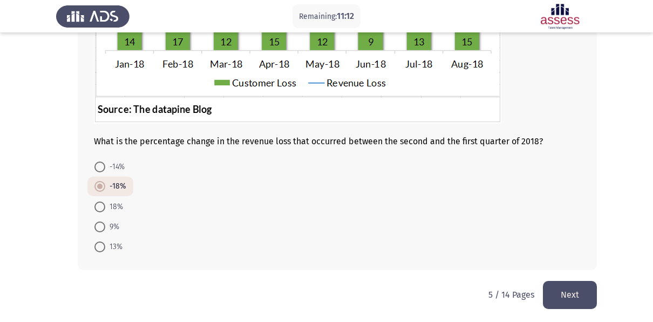
click at [578, 297] on button "Next" at bounding box center [570, 295] width 54 height 28
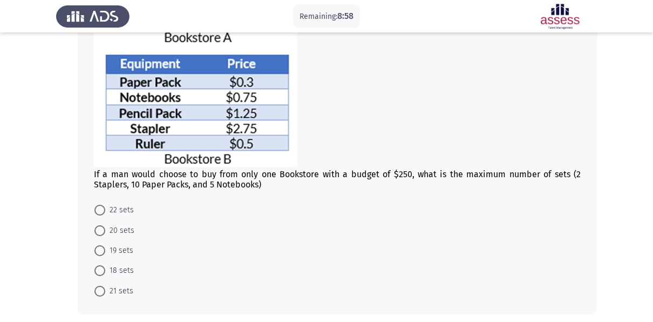
scroll to position [175, 0]
click at [106, 286] on span "21 sets" at bounding box center [119, 290] width 28 height 13
click at [105, 286] on input "21 sets" at bounding box center [99, 290] width 11 height 11
radio input "true"
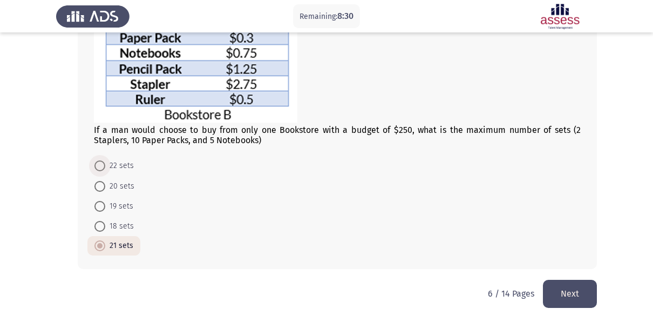
click at [100, 169] on span at bounding box center [99, 165] width 11 height 11
click at [100, 169] on input "22 sets" at bounding box center [99, 165] width 11 height 11
radio input "true"
click at [560, 294] on button "Next" at bounding box center [570, 294] width 54 height 28
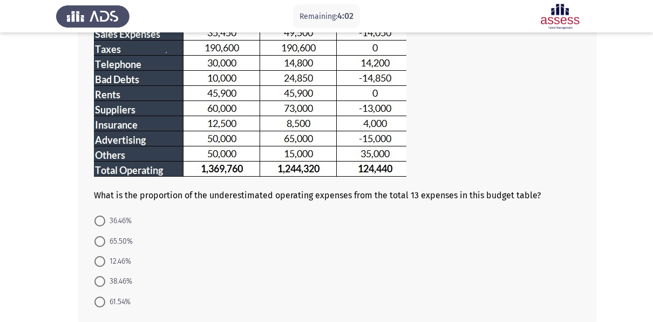
scroll to position [175, 0]
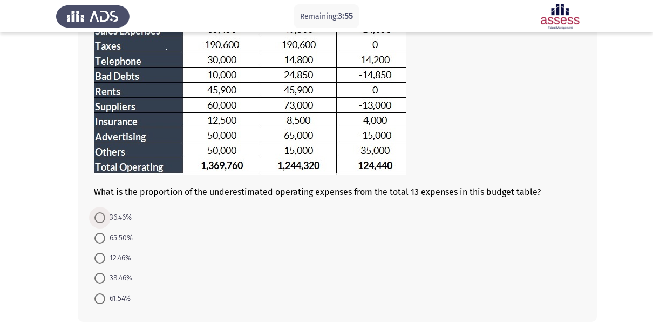
click at [101, 218] on span at bounding box center [99, 217] width 11 height 11
click at [101, 218] on input "36.46%" at bounding box center [99, 217] width 11 height 11
radio input "true"
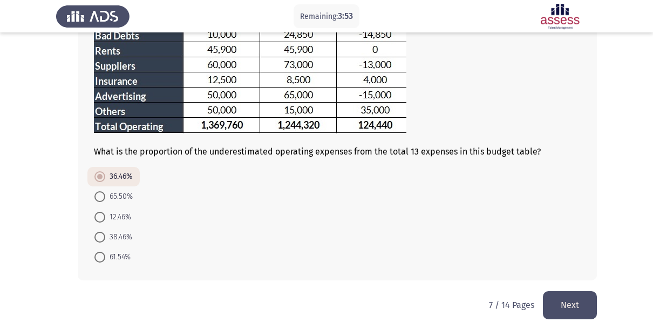
scroll to position [227, 0]
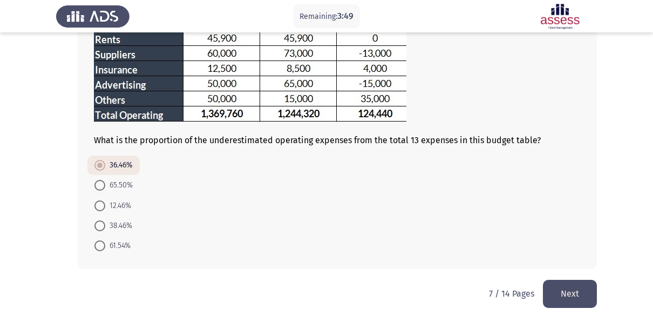
click at [566, 294] on button "Next" at bounding box center [570, 294] width 54 height 28
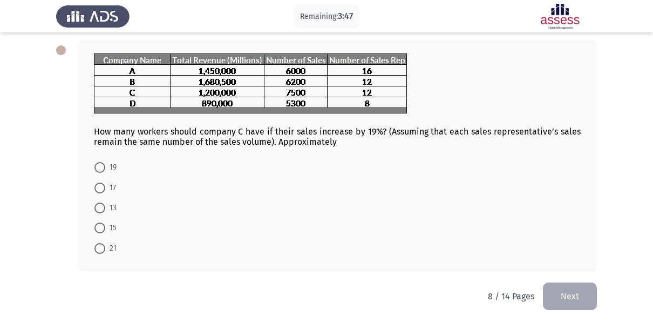
scroll to position [51, 0]
click at [97, 165] on span at bounding box center [99, 166] width 11 height 11
click at [97, 165] on input "19" at bounding box center [99, 166] width 11 height 11
radio input "true"
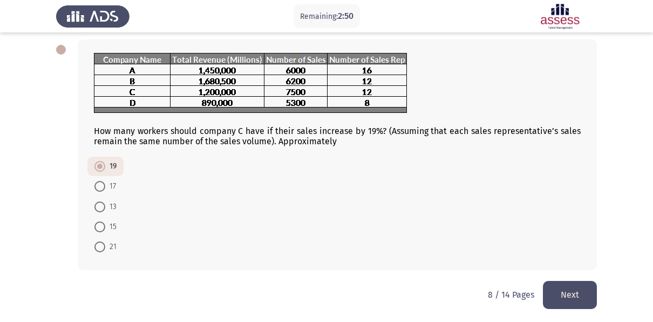
click at [571, 287] on button "Next" at bounding box center [570, 295] width 54 height 28
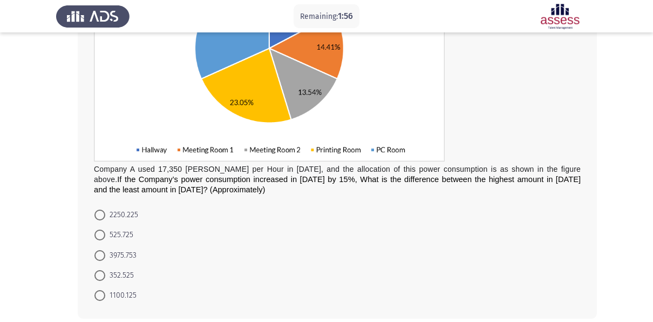
scroll to position [186, 0]
click at [100, 215] on span at bounding box center [99, 214] width 11 height 11
click at [100, 215] on input "2250.225" at bounding box center [99, 214] width 11 height 11
radio input "true"
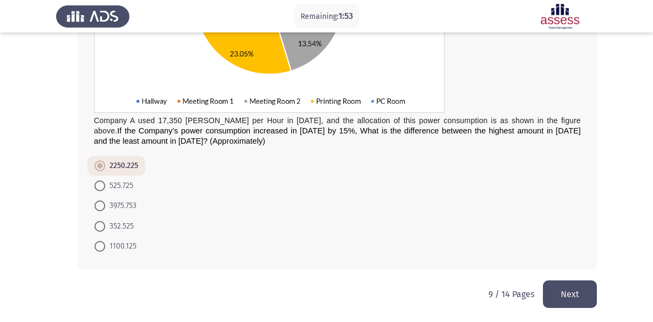
click at [584, 284] on button "Next" at bounding box center [570, 294] width 54 height 28
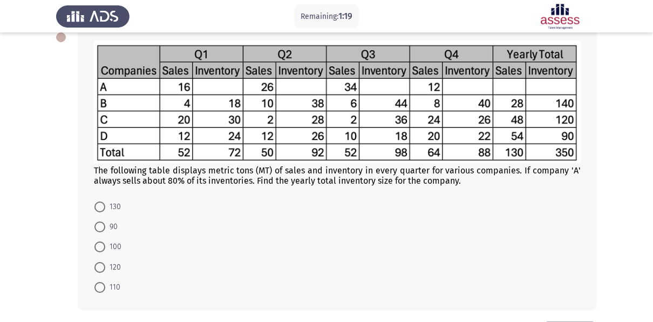
scroll to position [64, 0]
click at [101, 266] on span at bounding box center [99, 267] width 11 height 11
click at [101, 266] on input "120" at bounding box center [99, 267] width 11 height 11
radio input "true"
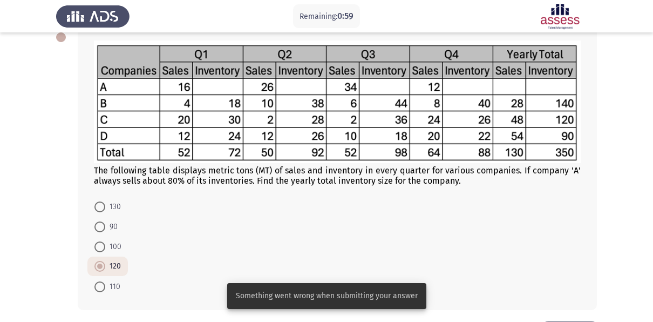
scroll to position [104, 0]
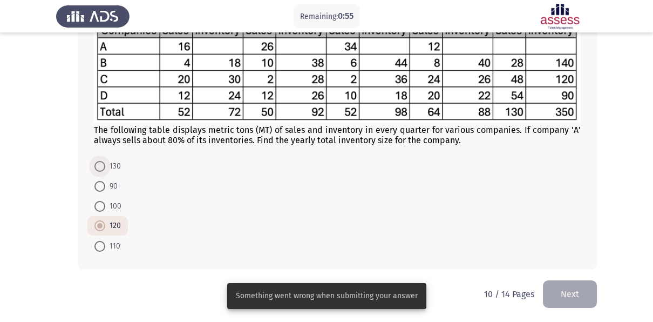
click at [101, 170] on span at bounding box center [99, 166] width 11 height 11
click at [101, 170] on input "130" at bounding box center [99, 166] width 11 height 11
radio input "true"
click at [560, 298] on button "Next" at bounding box center [570, 294] width 54 height 28
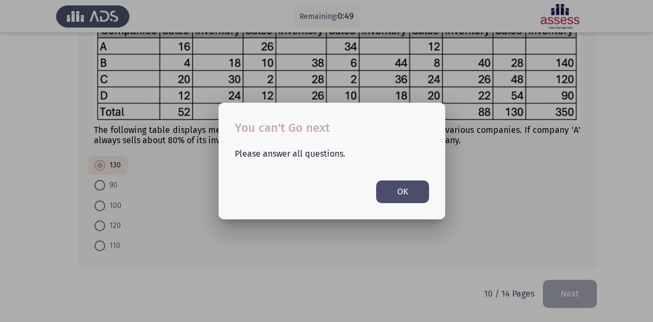
click at [403, 192] on button "OK" at bounding box center [402, 191] width 53 height 22
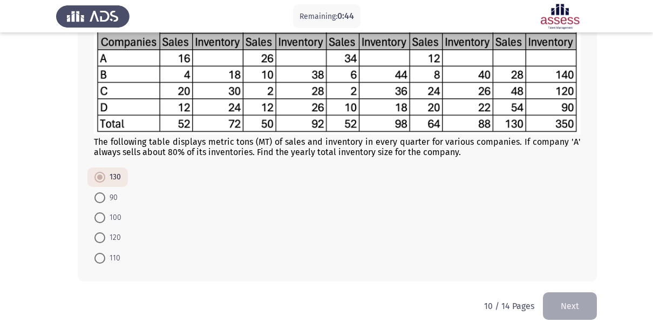
scroll to position [92, 0]
click at [100, 193] on span at bounding box center [99, 198] width 11 height 11
click at [100, 193] on input "90" at bounding box center [99, 198] width 11 height 11
radio input "true"
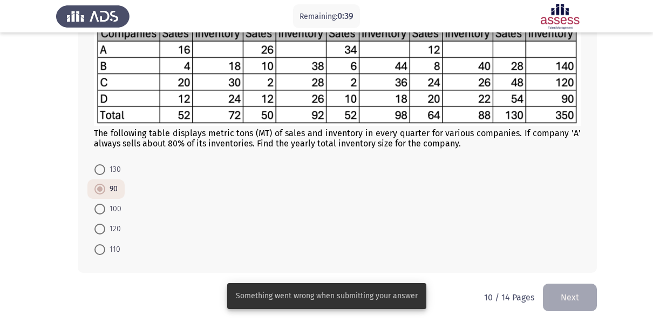
scroll to position [104, 0]
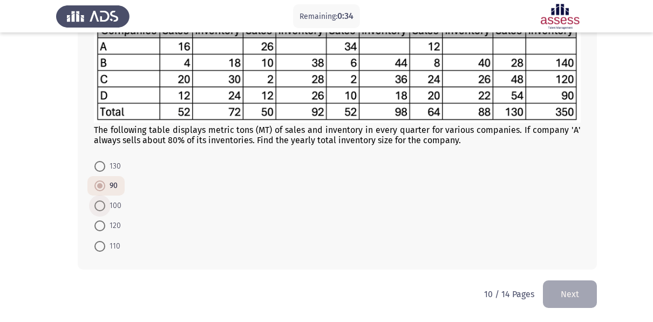
click at [98, 208] on span at bounding box center [99, 205] width 11 height 11
click at [98, 208] on input "100" at bounding box center [99, 205] width 11 height 11
radio input "true"
click at [97, 229] on span at bounding box center [99, 225] width 11 height 11
click at [97, 229] on input "120" at bounding box center [99, 225] width 11 height 11
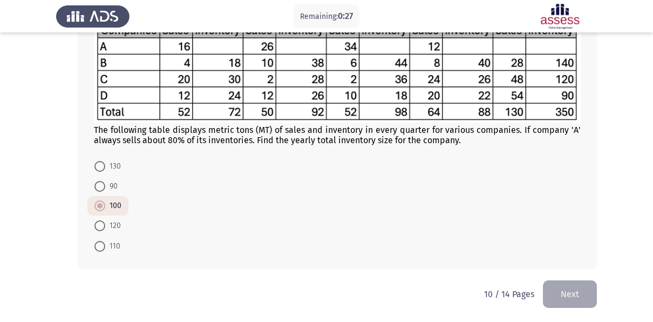
radio input "true"
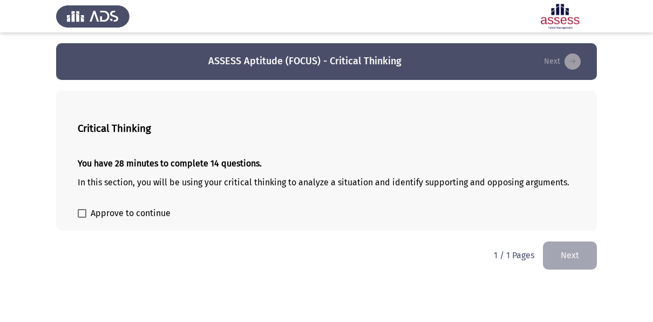
scroll to position [0, 0]
click at [86, 217] on span at bounding box center [82, 213] width 9 height 9
click at [82, 218] on input "Approve to continue" at bounding box center [82, 218] width 1 height 1
checkbox input "true"
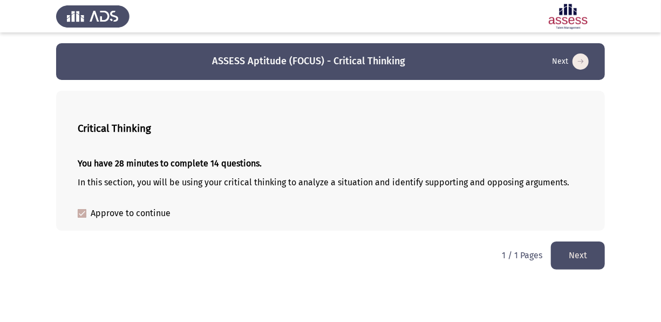
click at [572, 255] on button "Next" at bounding box center [578, 255] width 54 height 28
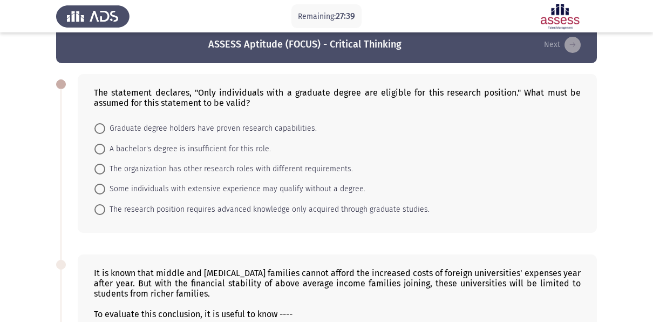
scroll to position [23, 0]
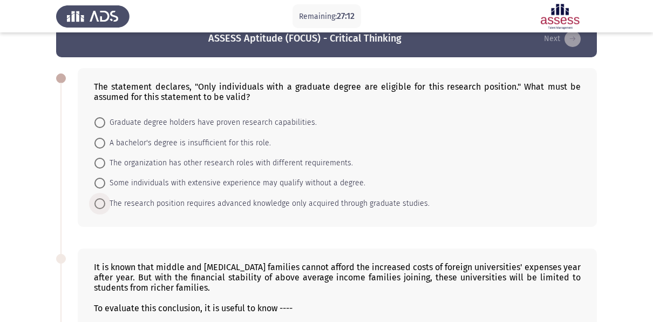
click at [100, 201] on span at bounding box center [99, 203] width 11 height 11
click at [100, 201] on input "The research position requires advanced knowledge only acquired through graduat…" at bounding box center [99, 203] width 11 height 11
radio input "true"
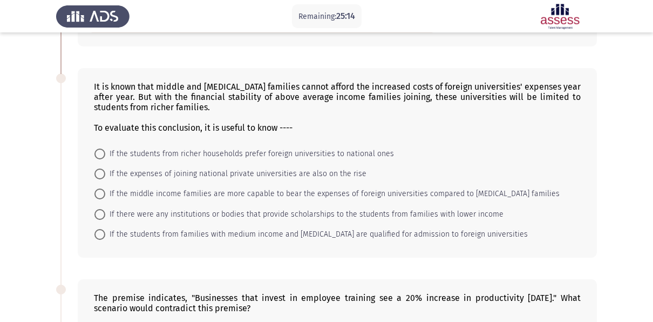
scroll to position [202, 0]
click at [101, 151] on span at bounding box center [99, 153] width 11 height 11
click at [101, 151] on input "If the students from richer households prefer foreign universities to national …" at bounding box center [99, 153] width 11 height 11
radio input "true"
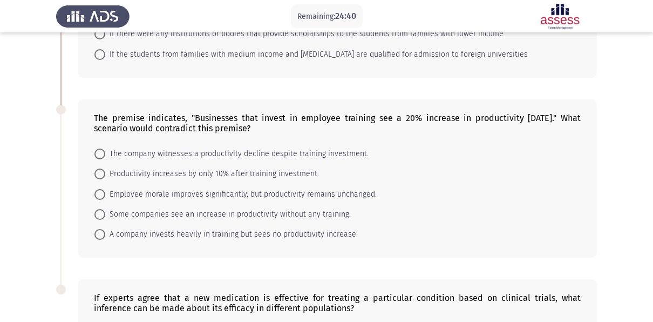
scroll to position [382, 0]
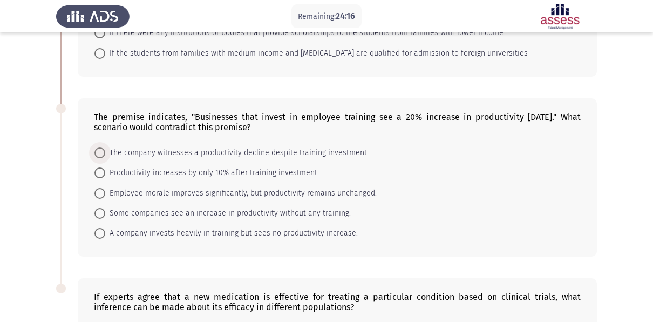
click at [96, 152] on span at bounding box center [99, 152] width 11 height 11
click at [96, 152] on input "The company witnesses a productivity decline despite training investment." at bounding box center [99, 152] width 11 height 11
radio input "true"
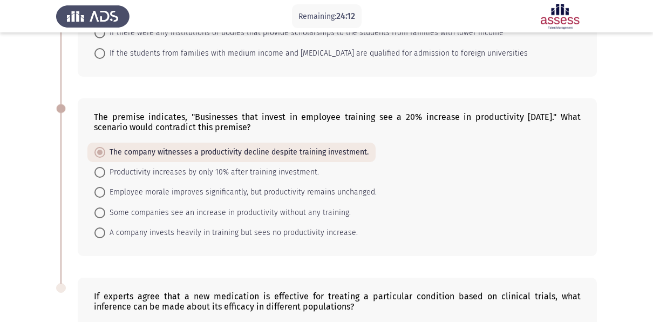
click at [180, 131] on div "The premise indicates, "Businesses that invest in employee training see a 20% i…" at bounding box center [337, 177] width 519 height 158
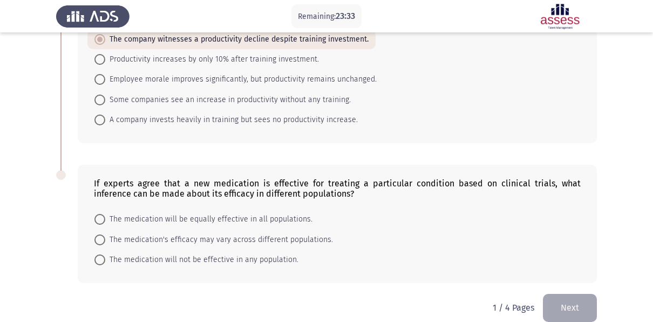
scroll to position [505, 0]
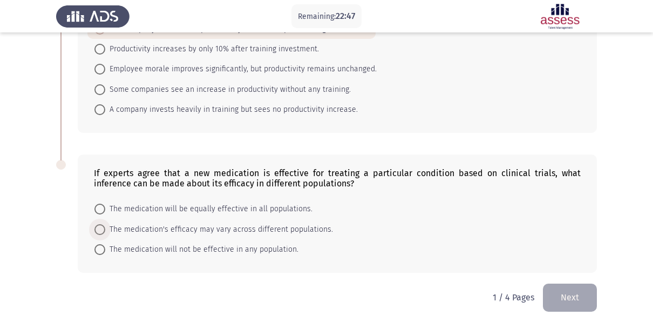
click at [104, 225] on span at bounding box center [99, 229] width 11 height 11
click at [104, 225] on input "The medication's efficacy may vary across different populations." at bounding box center [99, 229] width 11 height 11
radio input "true"
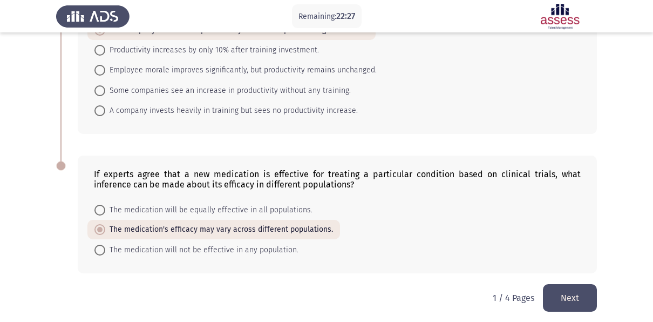
click at [577, 284] on button "Next" at bounding box center [570, 298] width 54 height 28
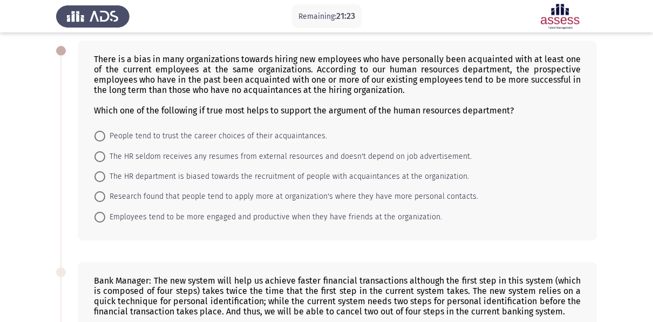
scroll to position [51, 0]
click at [106, 133] on span "People tend to trust the career choices of their acquaintances." at bounding box center [216, 135] width 222 height 13
click at [105, 133] on input "People tend to trust the career choices of their acquaintances." at bounding box center [99, 135] width 11 height 11
radio input "true"
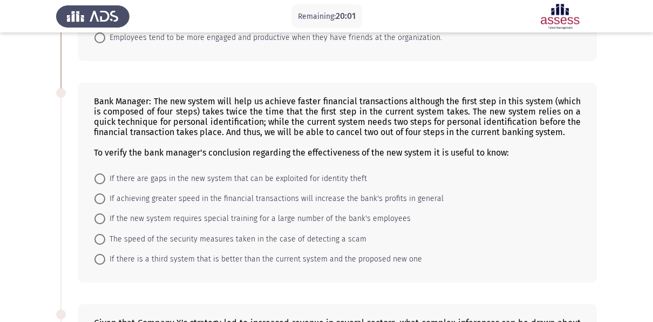
scroll to position [248, 0]
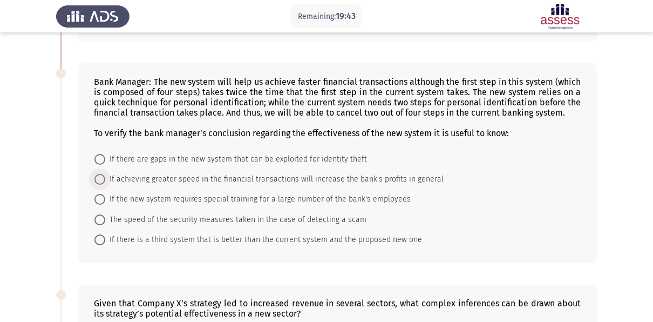
click at [103, 178] on span at bounding box center [99, 179] width 11 height 11
click at [103, 178] on input "If achieving greater speed in the financial transactions will increase the bank…" at bounding box center [99, 179] width 11 height 11
radio input "true"
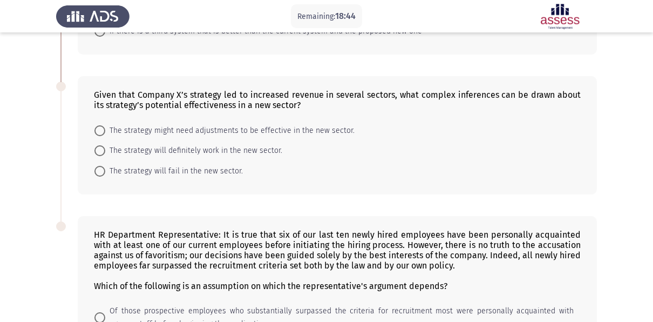
scroll to position [456, 0]
click at [98, 128] on span at bounding box center [99, 130] width 11 height 11
click at [98, 128] on input "The strategy might need adjustments to be effective in the new sector." at bounding box center [99, 130] width 11 height 11
radio input "true"
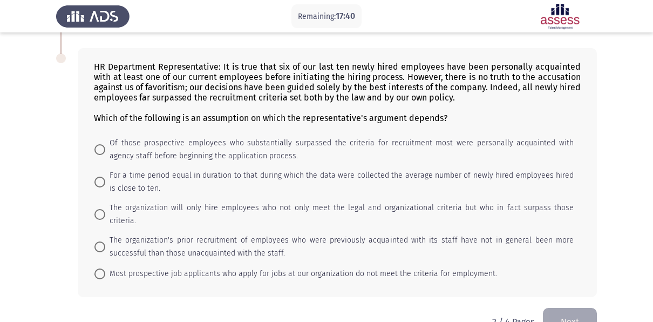
scroll to position [633, 0]
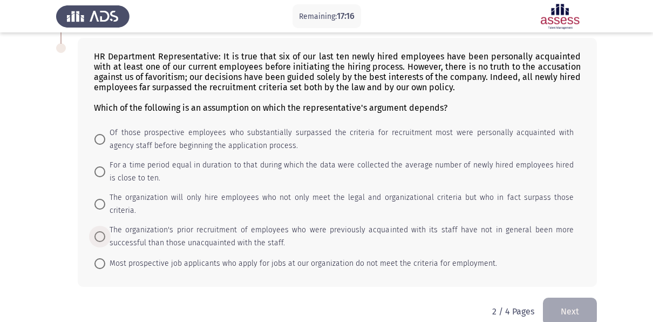
click at [100, 231] on span at bounding box center [99, 236] width 11 height 11
click at [100, 231] on input "The organization's prior recruitment of employees who were previously acquainte…" at bounding box center [99, 236] width 11 height 11
radio input "true"
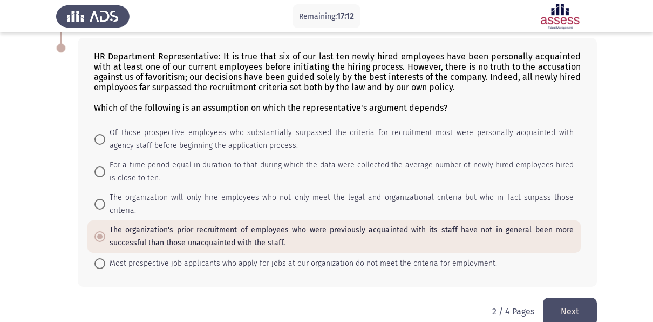
click at [558, 298] on button "Next" at bounding box center [570, 312] width 54 height 28
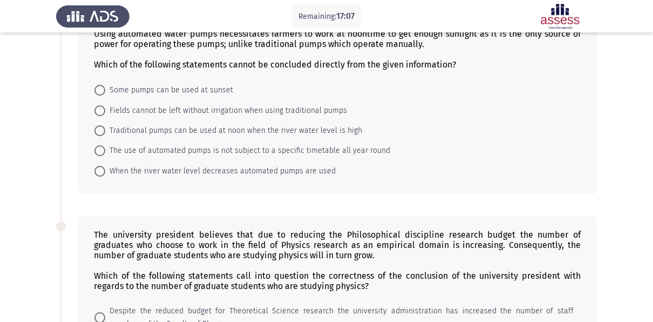
scroll to position [0, 0]
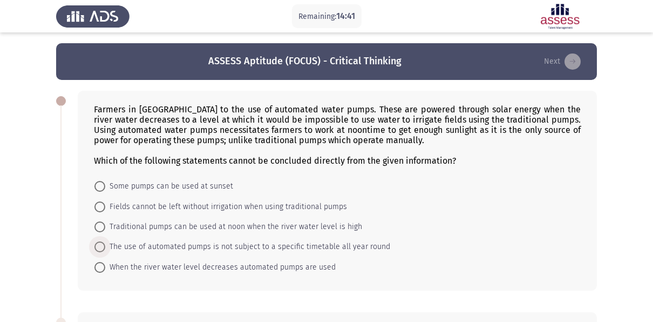
click at [101, 243] on span at bounding box center [99, 246] width 11 height 11
click at [101, 243] on input "The use of automated pumps is not subject to a specific timetable all year round" at bounding box center [99, 246] width 11 height 11
radio input "true"
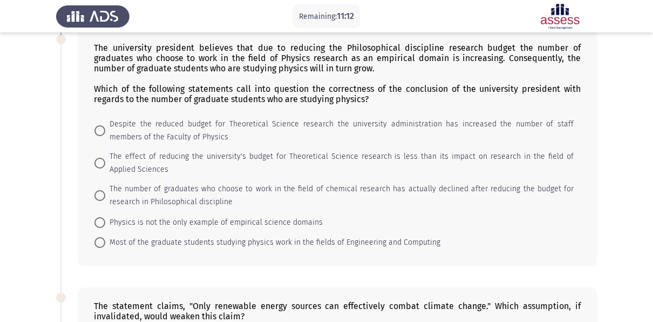
scroll to position [281, 0]
click at [101, 222] on span at bounding box center [99, 223] width 11 height 11
click at [101, 222] on input "Physics is not the only example of empirical science domains" at bounding box center [99, 223] width 11 height 11
radio input "true"
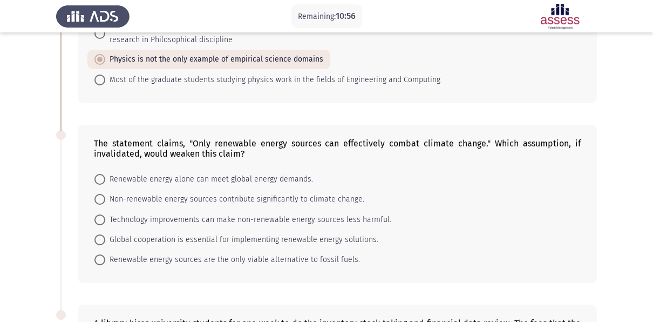
scroll to position [442, 0]
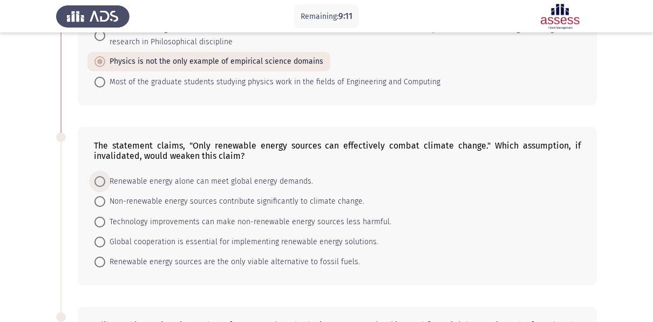
click at [99, 177] on span at bounding box center [99, 181] width 11 height 11
click at [99, 177] on input "Renewable energy alone can meet global energy demands." at bounding box center [99, 181] width 11 height 11
radio input "true"
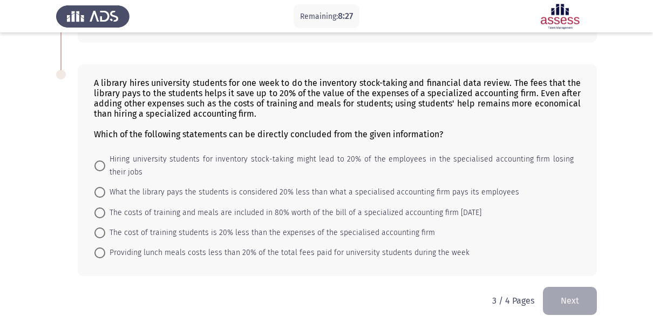
scroll to position [686, 0]
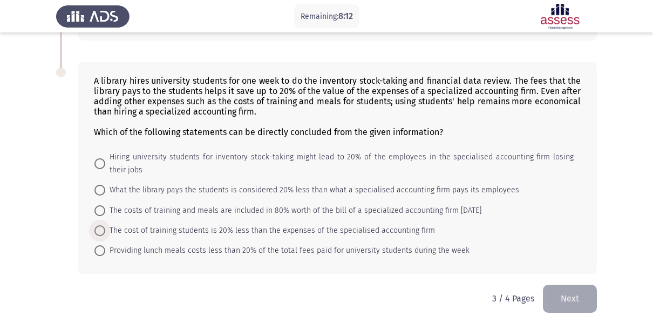
click at [102, 225] on span at bounding box center [99, 230] width 11 height 11
click at [102, 225] on input "The cost of training students is 20% less than the expenses of the specialised …" at bounding box center [99, 230] width 11 height 11
radio input "true"
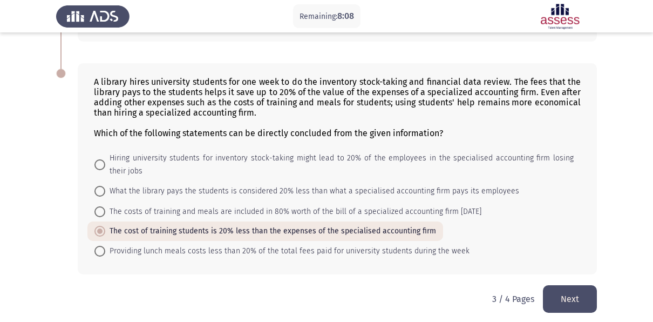
click at [559, 291] on button "Next" at bounding box center [570, 299] width 54 height 28
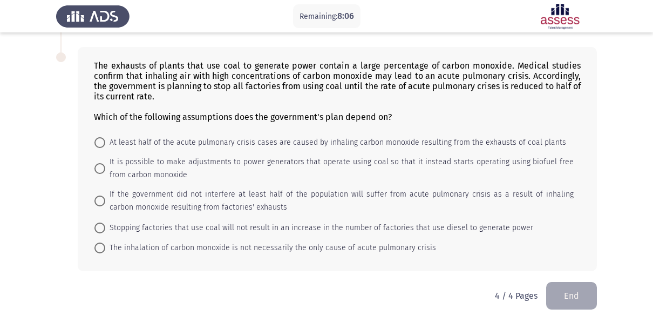
scroll to position [0, 0]
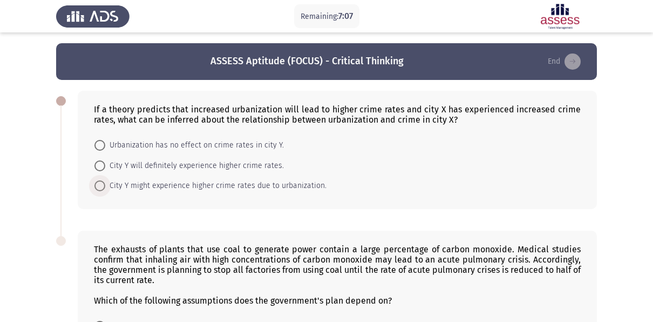
click at [100, 189] on span at bounding box center [99, 185] width 11 height 11
click at [100, 189] on input "City Y might experience higher crime rates due to urbanization." at bounding box center [99, 185] width 11 height 11
radio input "true"
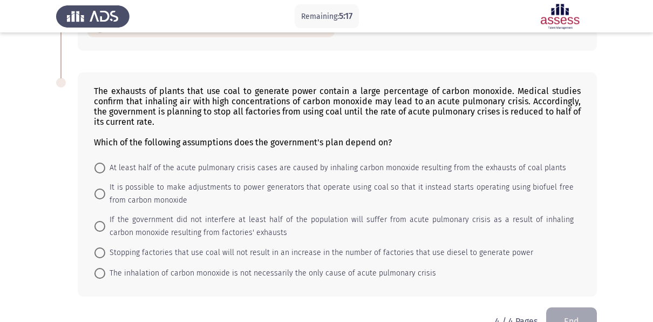
scroll to position [184, 0]
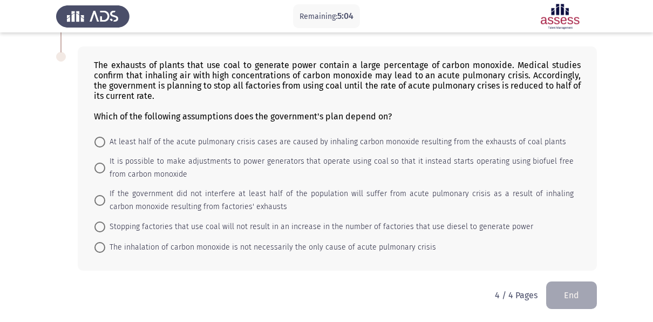
click at [104, 146] on label "At least half of the acute pulmonary crisis cases are caused by inhaling carbon…" at bounding box center [330, 142] width 472 height 13
click at [104, 146] on input "At least half of the acute pulmonary crisis cases are caused by inhaling carbon…" at bounding box center [99, 142] width 11 height 11
radio input "true"
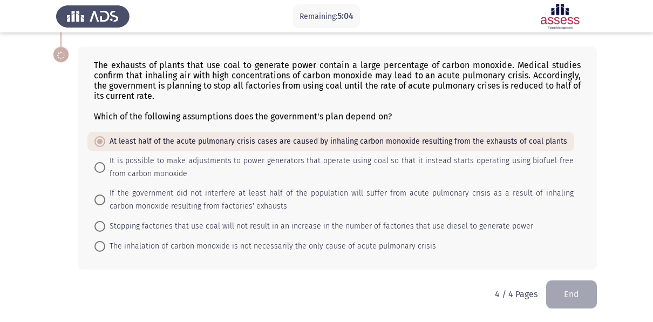
scroll to position [183, 0]
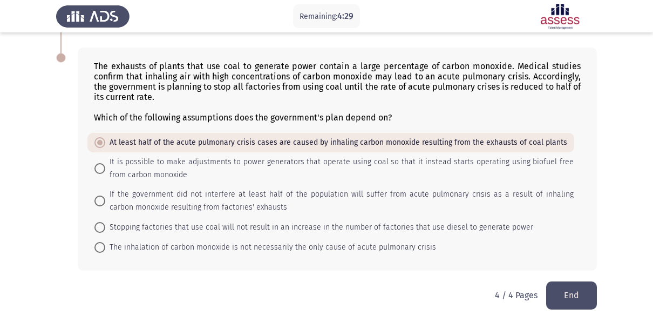
click at [552, 286] on button "End" at bounding box center [571, 295] width 51 height 28
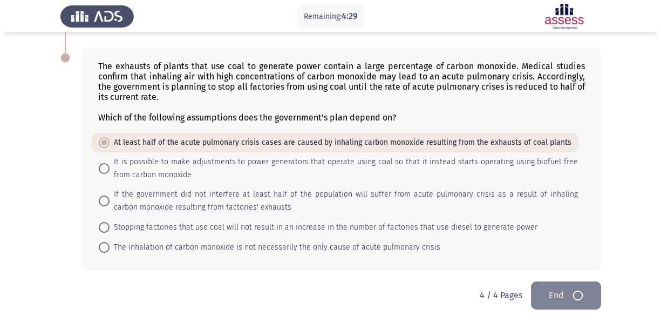
scroll to position [0, 0]
